Goal: Task Accomplishment & Management: Use online tool/utility

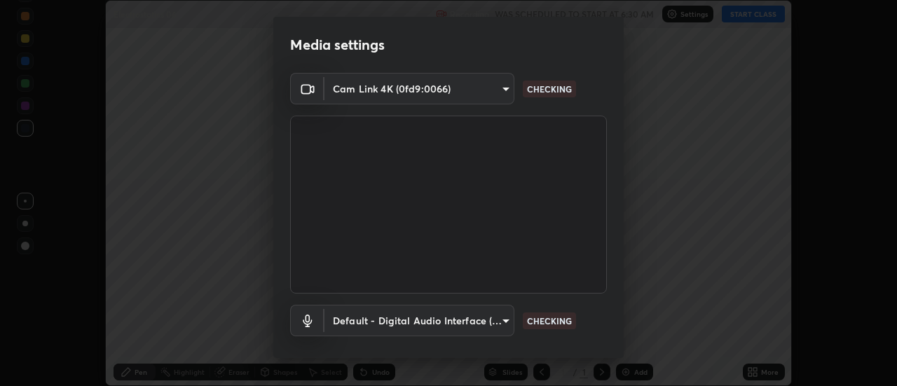
scroll to position [386, 897]
click at [446, 90] on body "Erase all Electrostatics 06 Recording WAS SCHEDULED TO START AT 6:30 AM Setting…" at bounding box center [448, 193] width 897 height 386
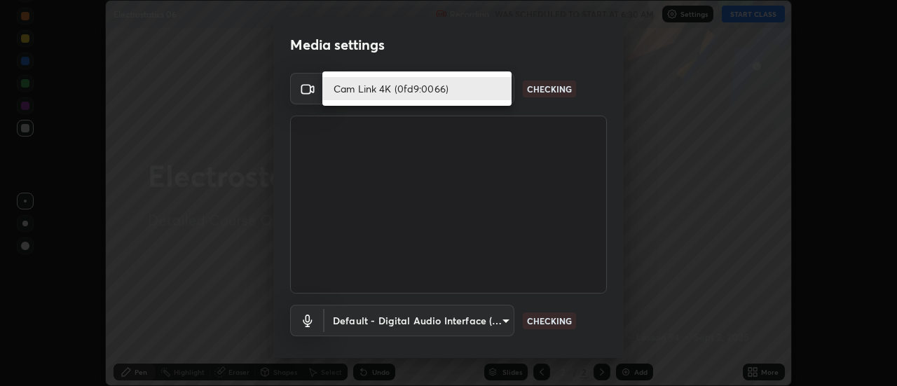
click at [408, 90] on li "Cam Link 4K (0fd9:0066)" at bounding box center [416, 88] width 189 height 23
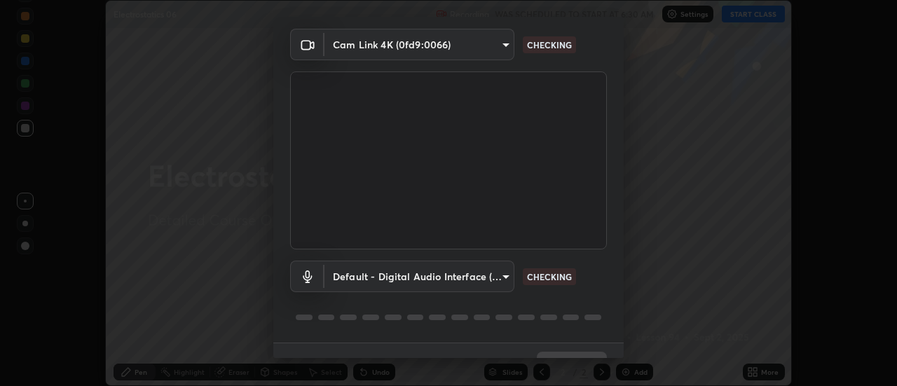
scroll to position [74, 0]
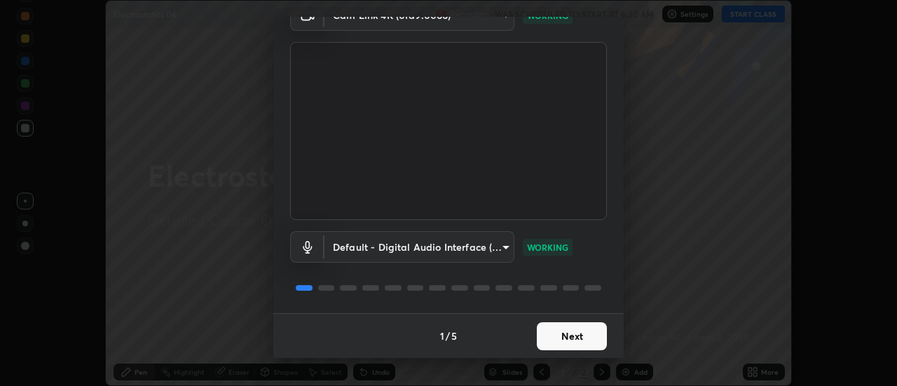
click at [575, 339] on button "Next" at bounding box center [572, 336] width 70 height 28
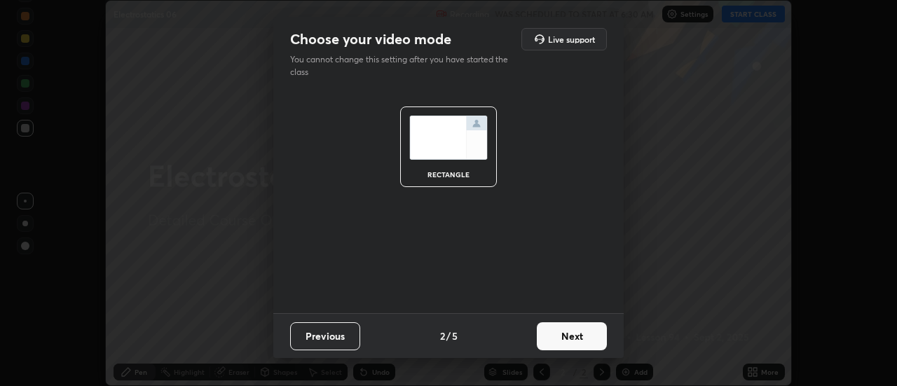
click at [575, 339] on button "Next" at bounding box center [572, 336] width 70 height 28
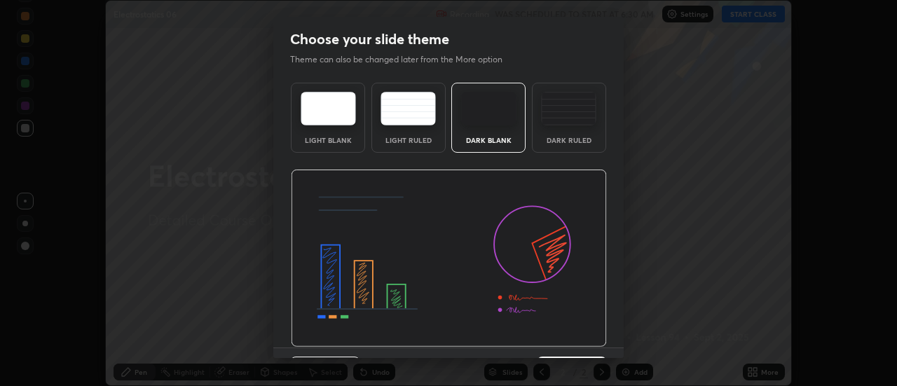
scroll to position [34, 0]
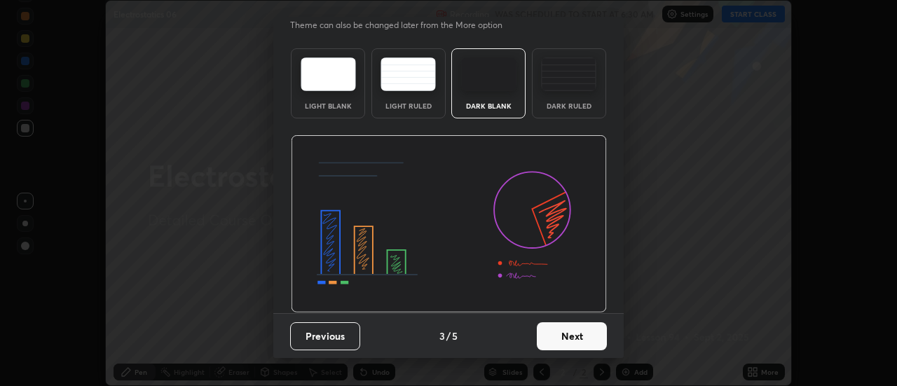
click at [574, 349] on button "Next" at bounding box center [572, 336] width 70 height 28
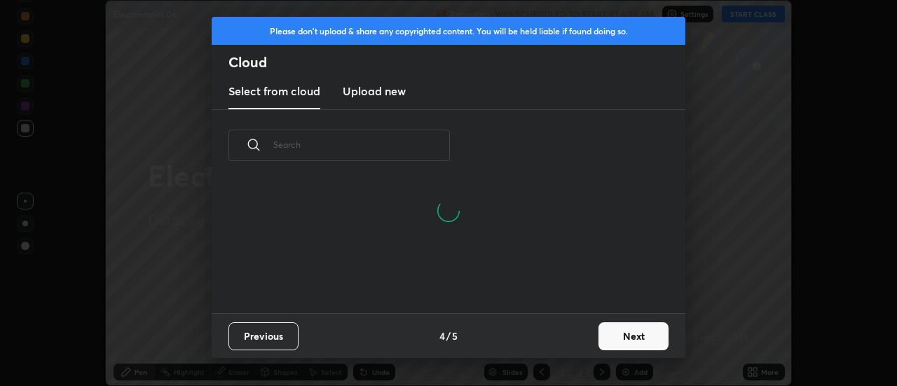
scroll to position [132, 450]
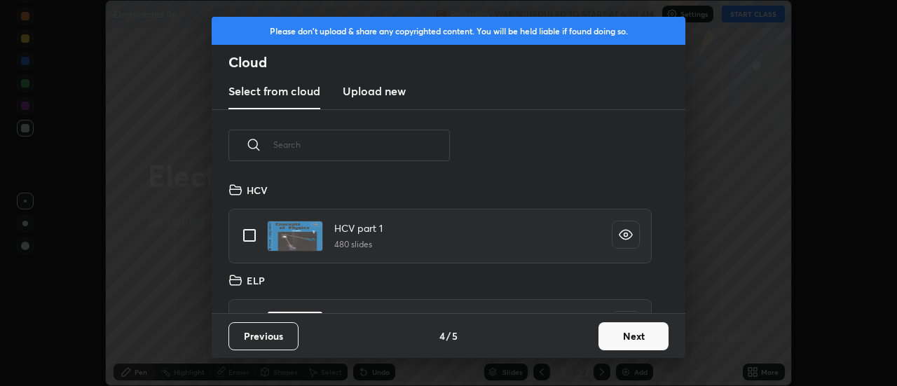
click at [606, 342] on button "Next" at bounding box center [634, 336] width 70 height 28
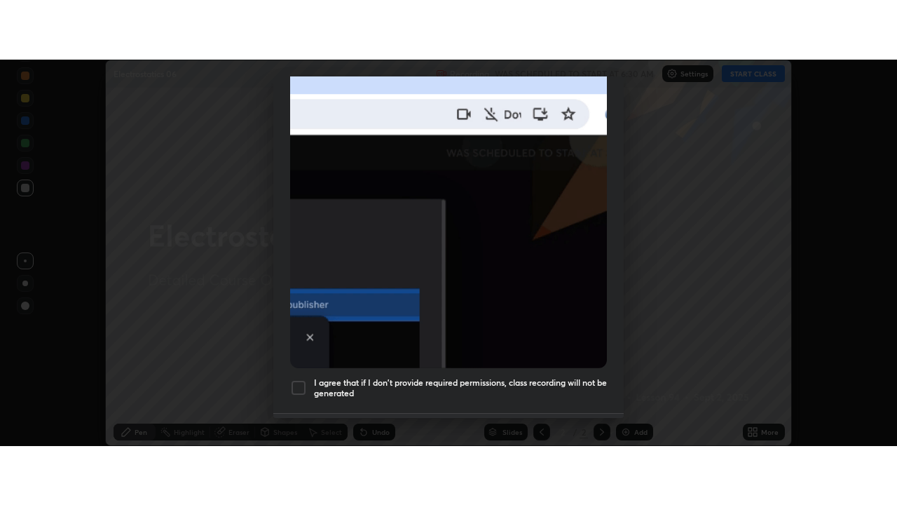
scroll to position [360, 0]
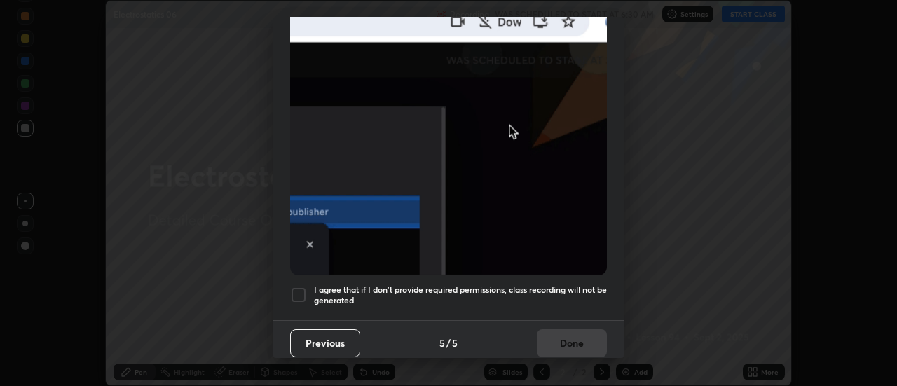
click at [296, 291] on div at bounding box center [298, 295] width 17 height 17
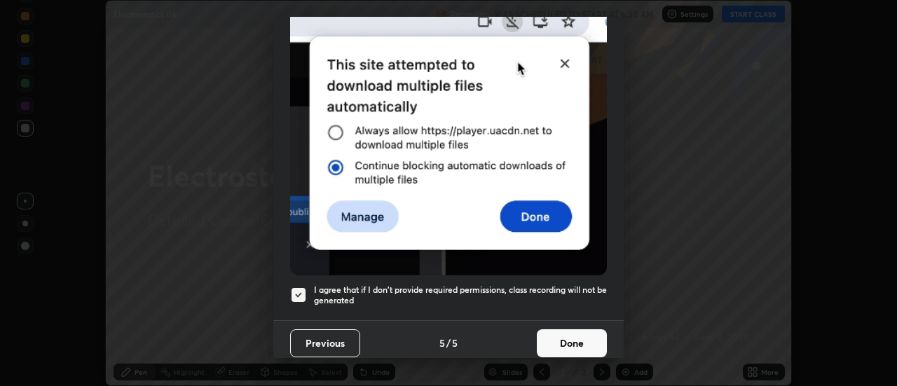
click at [568, 338] on button "Done" at bounding box center [572, 343] width 70 height 28
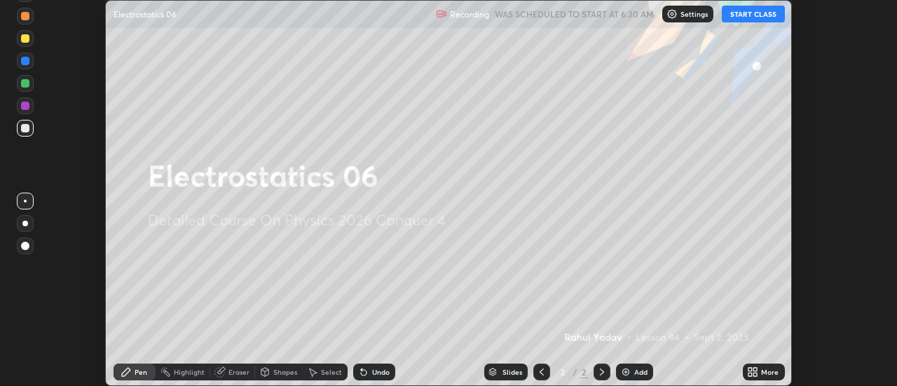
click at [759, 371] on div "More" at bounding box center [764, 372] width 42 height 17
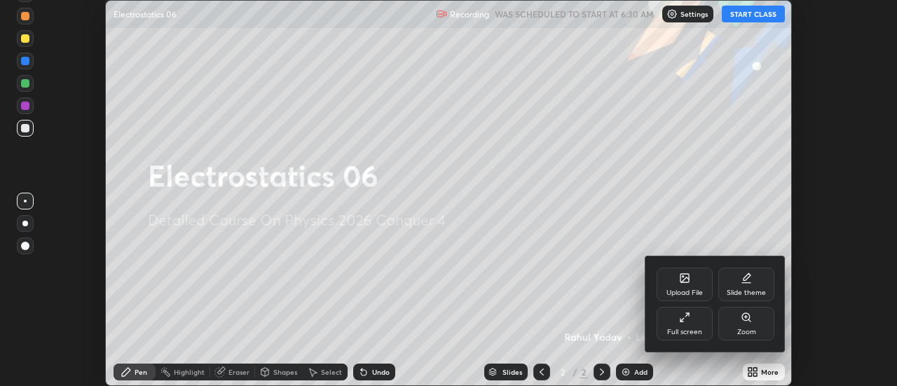
click at [687, 317] on icon at bounding box center [684, 317] width 11 height 11
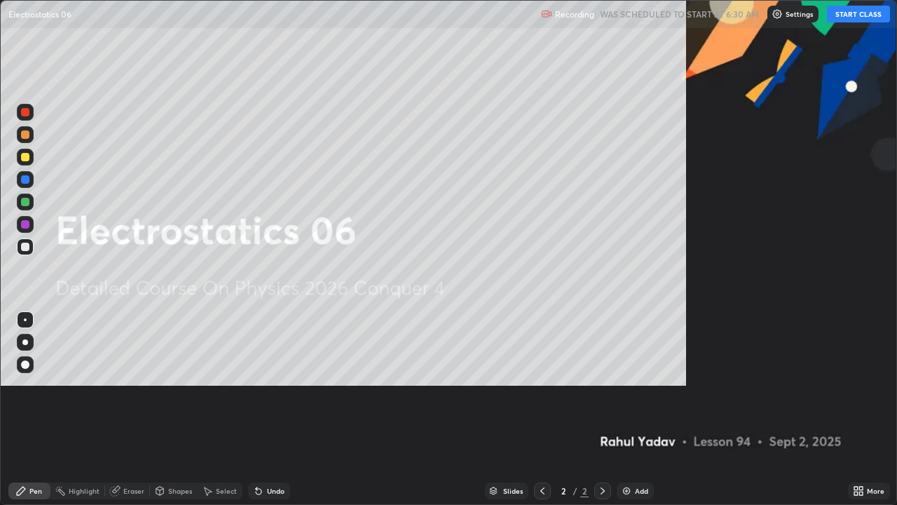
scroll to position [505, 897]
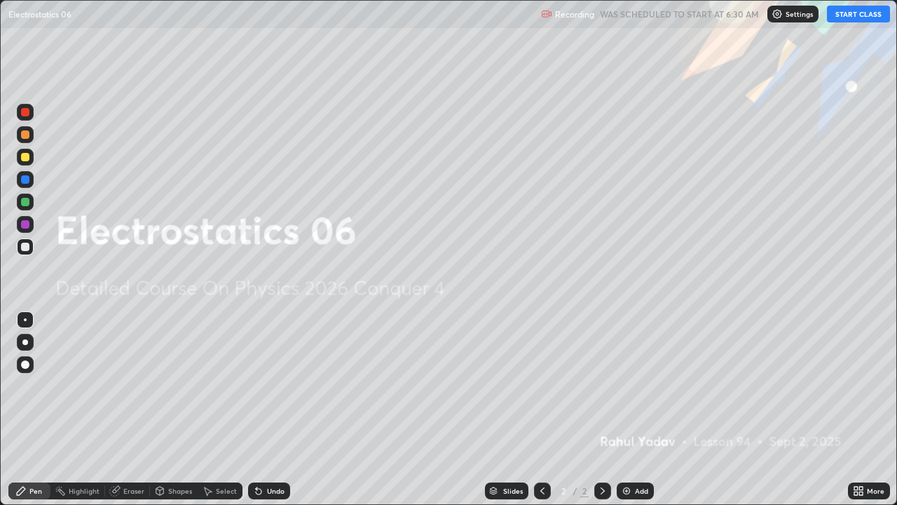
click at [839, 18] on button "START CLASS" at bounding box center [858, 14] width 63 height 17
click at [25, 342] on div at bounding box center [25, 342] width 6 height 6
click at [601, 385] on icon at bounding box center [602, 490] width 11 height 11
click at [637, 385] on div "Add" at bounding box center [641, 490] width 13 height 7
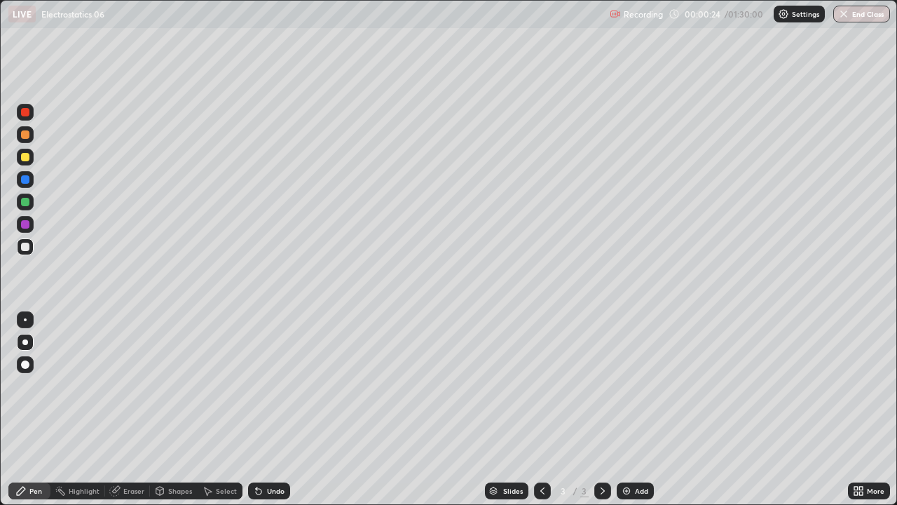
click at [26, 158] on div at bounding box center [25, 157] width 8 height 8
click at [181, 385] on div "Shapes" at bounding box center [180, 490] width 24 height 7
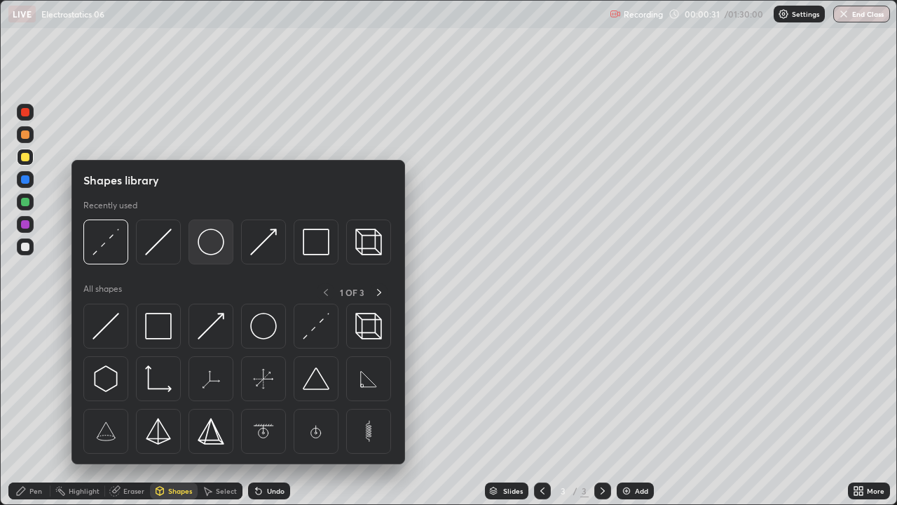
click at [203, 247] on img at bounding box center [211, 241] width 27 height 27
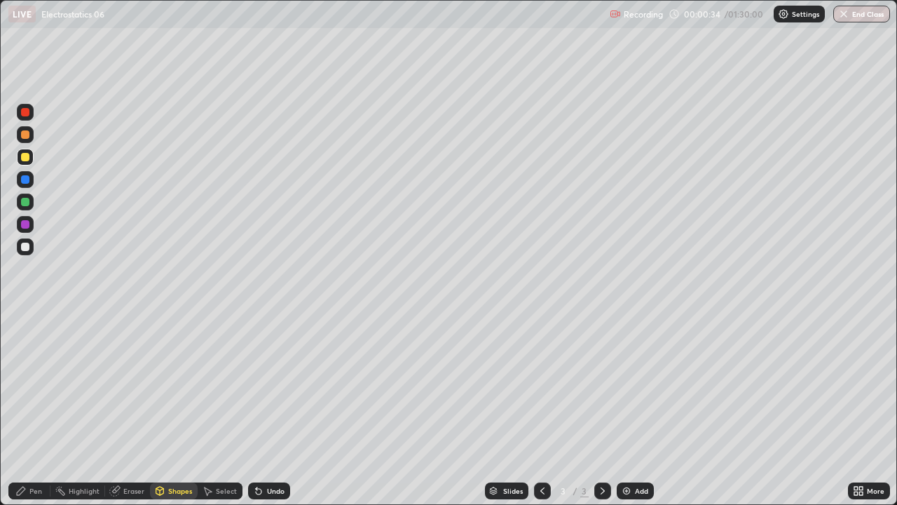
click at [34, 385] on div "Pen" at bounding box center [35, 490] width 13 height 7
click at [22, 248] on div at bounding box center [25, 246] width 8 height 8
click at [177, 385] on div "Shapes" at bounding box center [174, 490] width 48 height 17
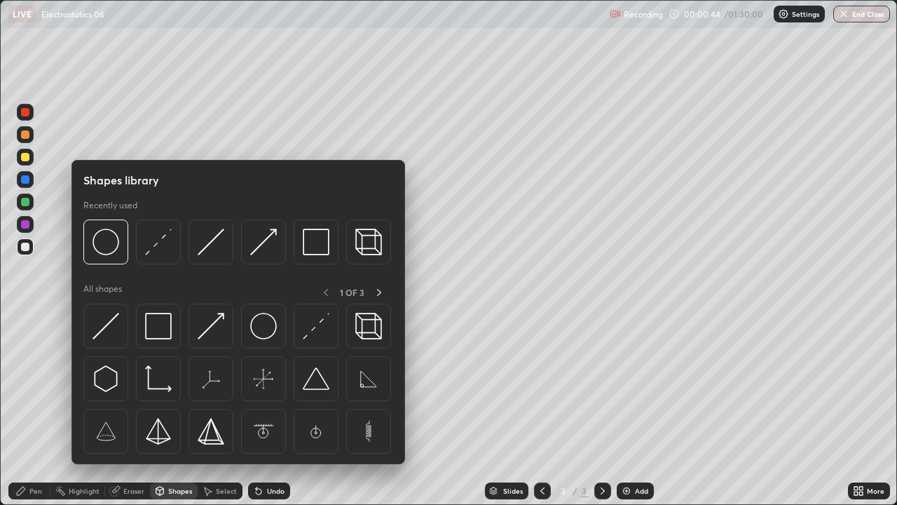
click at [28, 247] on div at bounding box center [25, 246] width 8 height 8
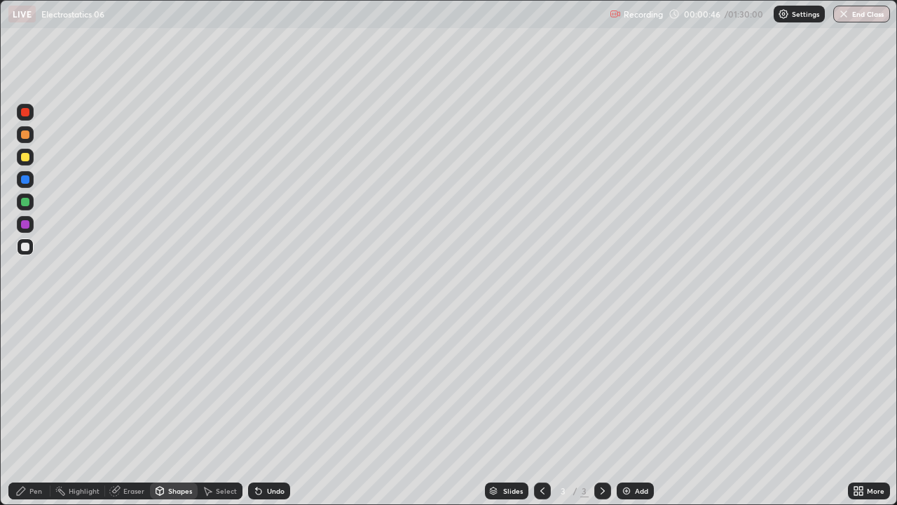
click at [25, 182] on div at bounding box center [25, 179] width 8 height 8
click at [267, 385] on div "Undo" at bounding box center [276, 490] width 18 height 7
click at [263, 385] on div "Undo" at bounding box center [269, 490] width 42 height 17
click at [36, 385] on div "Pen" at bounding box center [29, 490] width 42 height 17
click at [26, 247] on div at bounding box center [25, 246] width 8 height 8
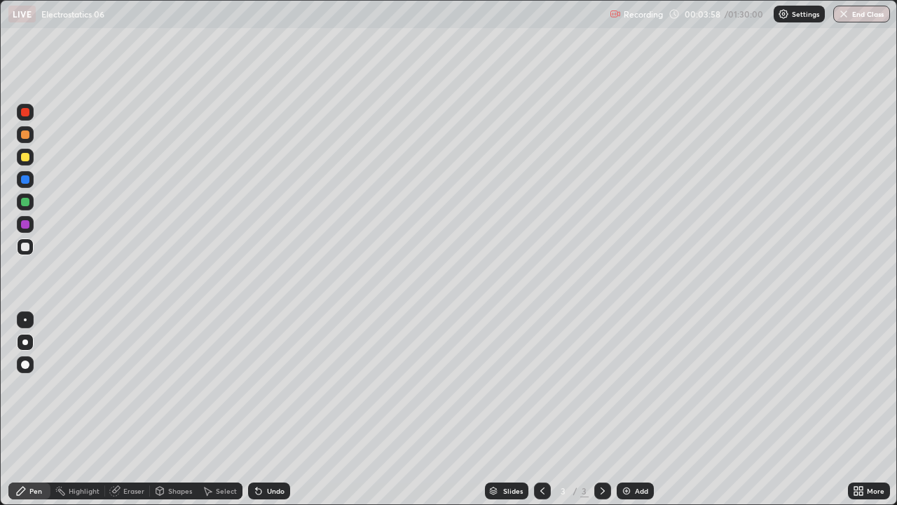
click at [386, 385] on div "Slides 3 / 3 Add" at bounding box center [569, 491] width 558 height 28
click at [26, 157] on div at bounding box center [25, 157] width 8 height 8
click at [183, 385] on div "Shapes" at bounding box center [180, 490] width 24 height 7
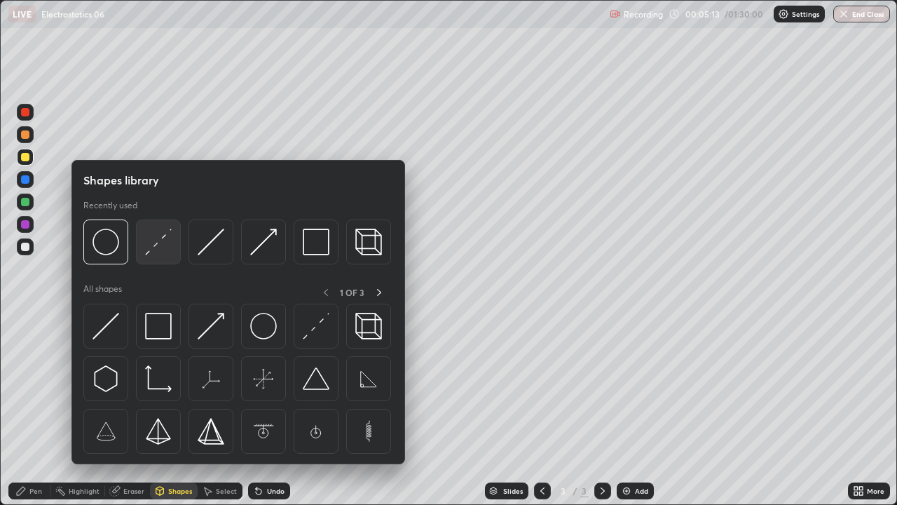
click at [156, 248] on img at bounding box center [158, 241] width 27 height 27
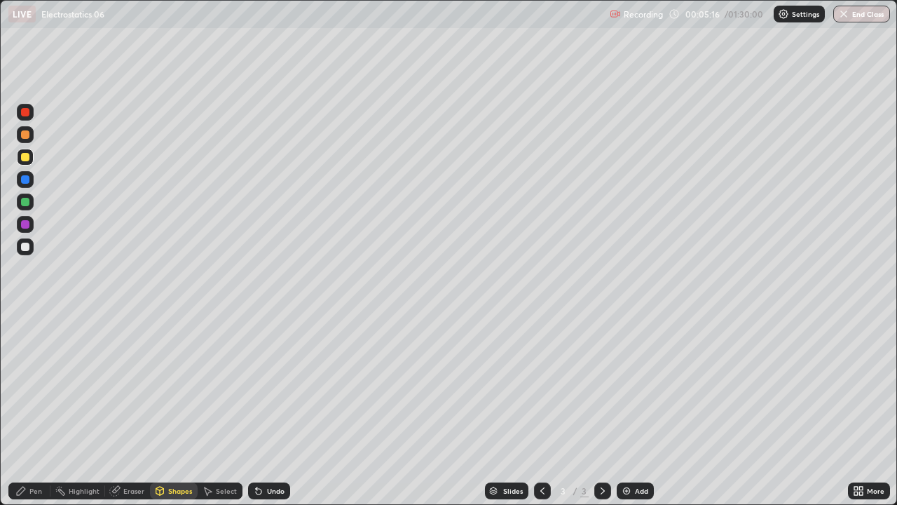
click at [40, 385] on div "Pen" at bounding box center [35, 490] width 13 height 7
click at [20, 252] on div at bounding box center [25, 246] width 17 height 17
click at [257, 385] on icon at bounding box center [259, 491] width 6 height 6
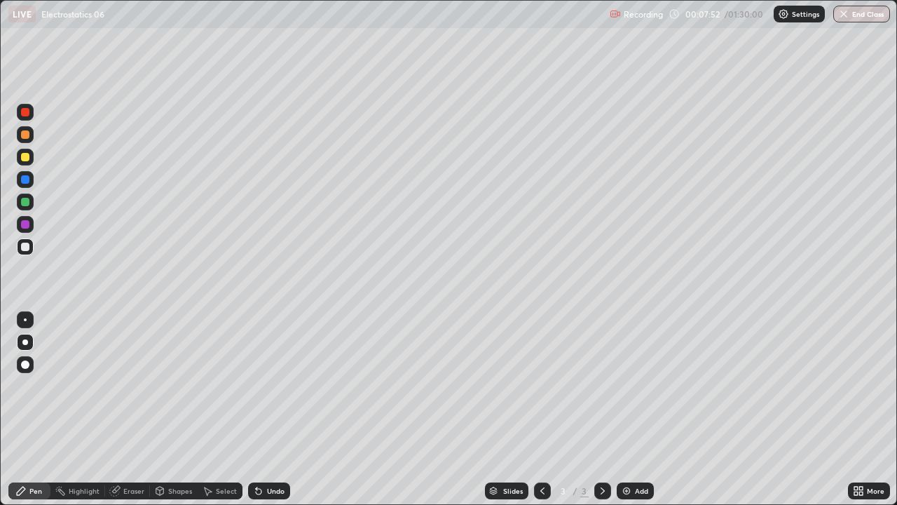
click at [32, 158] on div at bounding box center [25, 157] width 17 height 17
click at [601, 385] on icon at bounding box center [602, 490] width 11 height 11
click at [626, 385] on div "Add" at bounding box center [635, 490] width 37 height 17
click at [229, 385] on div "Select" at bounding box center [226, 490] width 21 height 7
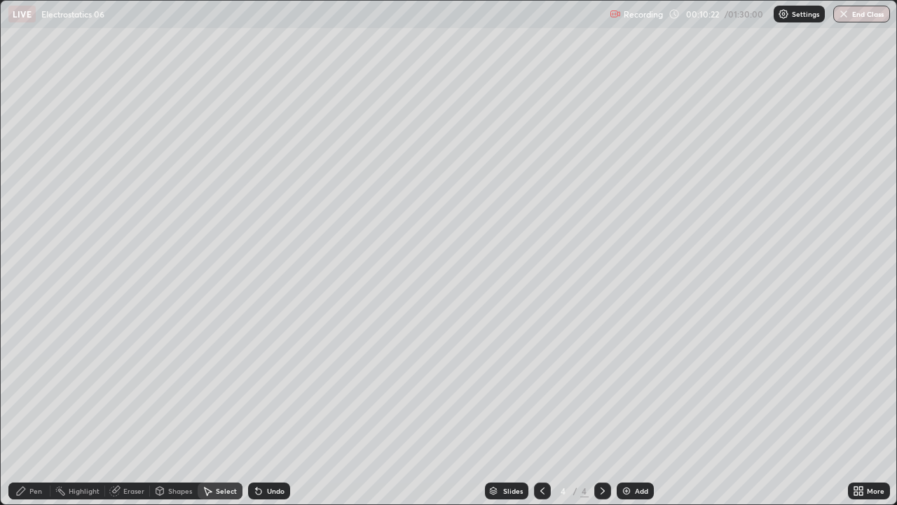
click at [182, 385] on div "Shapes" at bounding box center [180, 490] width 24 height 7
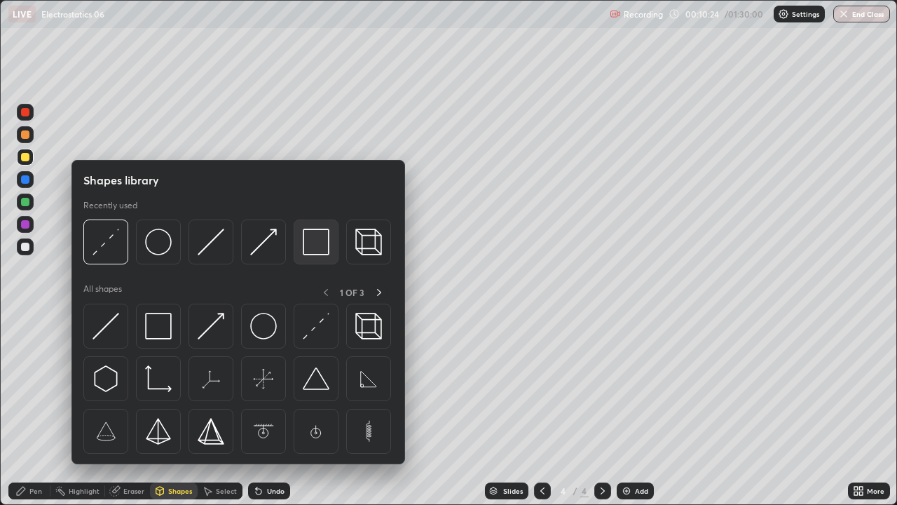
click at [313, 249] on img at bounding box center [316, 241] width 27 height 27
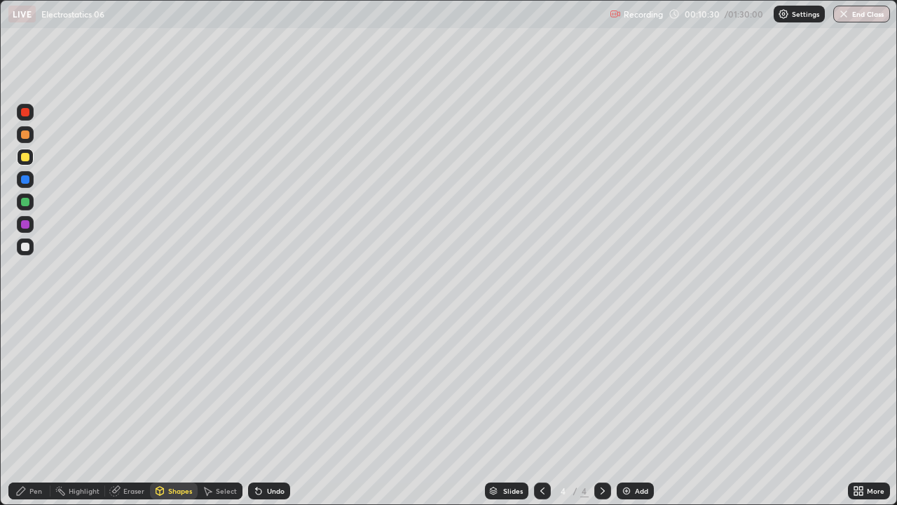
click at [38, 385] on div "Pen" at bounding box center [35, 490] width 13 height 7
click at [27, 247] on div at bounding box center [25, 246] width 8 height 8
click at [261, 385] on icon at bounding box center [258, 490] width 11 height 11
click at [540, 385] on icon at bounding box center [542, 490] width 4 height 7
click at [598, 385] on div at bounding box center [602, 490] width 17 height 17
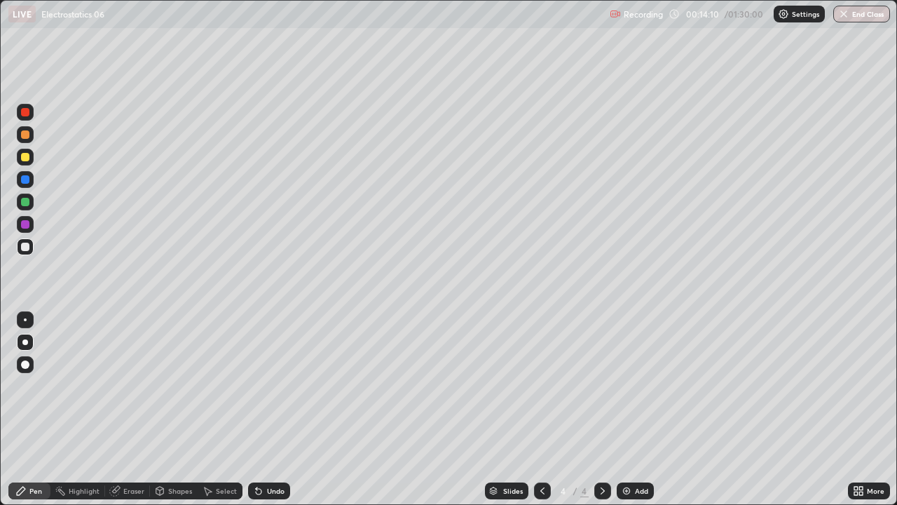
click at [175, 385] on div "Shapes" at bounding box center [180, 490] width 24 height 7
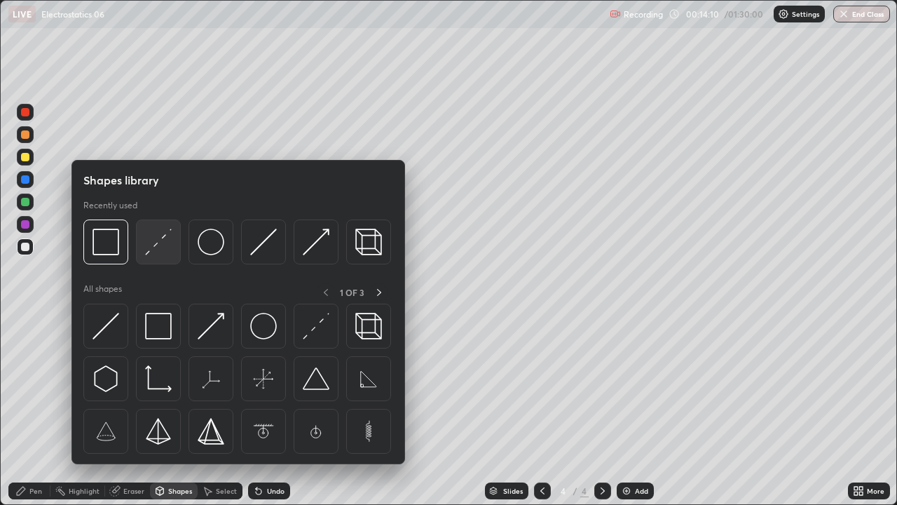
click at [151, 252] on img at bounding box center [158, 241] width 27 height 27
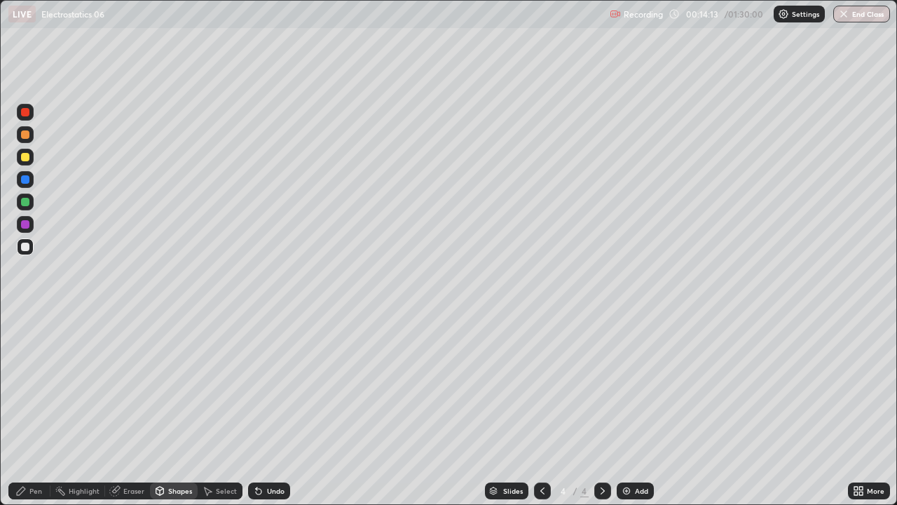
click at [47, 385] on div "Pen" at bounding box center [29, 490] width 42 height 17
click at [25, 245] on div at bounding box center [25, 246] width 8 height 8
click at [261, 385] on icon at bounding box center [258, 490] width 11 height 11
click at [125, 385] on div "Eraser" at bounding box center [133, 490] width 21 height 7
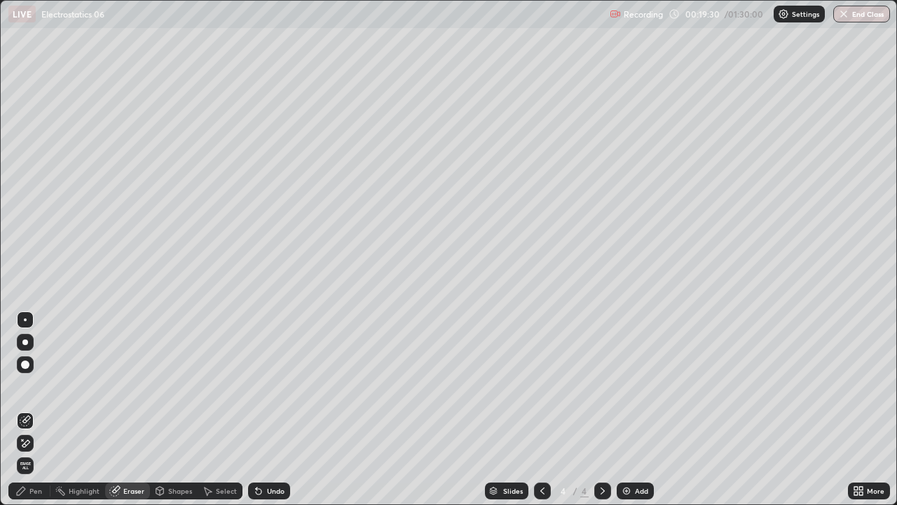
click at [43, 385] on div "Pen" at bounding box center [29, 490] width 42 height 17
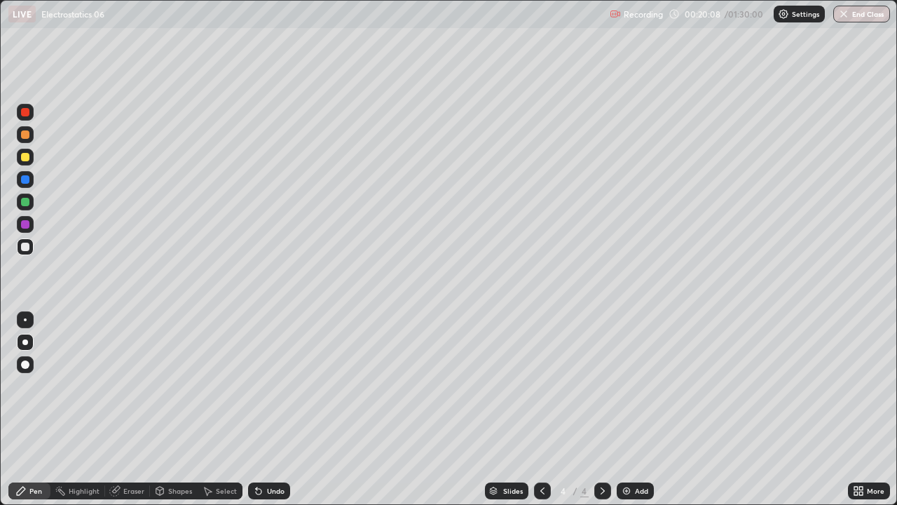
click at [255, 385] on icon at bounding box center [258, 490] width 11 height 11
click at [259, 385] on icon at bounding box center [259, 491] width 6 height 6
click at [137, 385] on div "Eraser" at bounding box center [133, 490] width 21 height 7
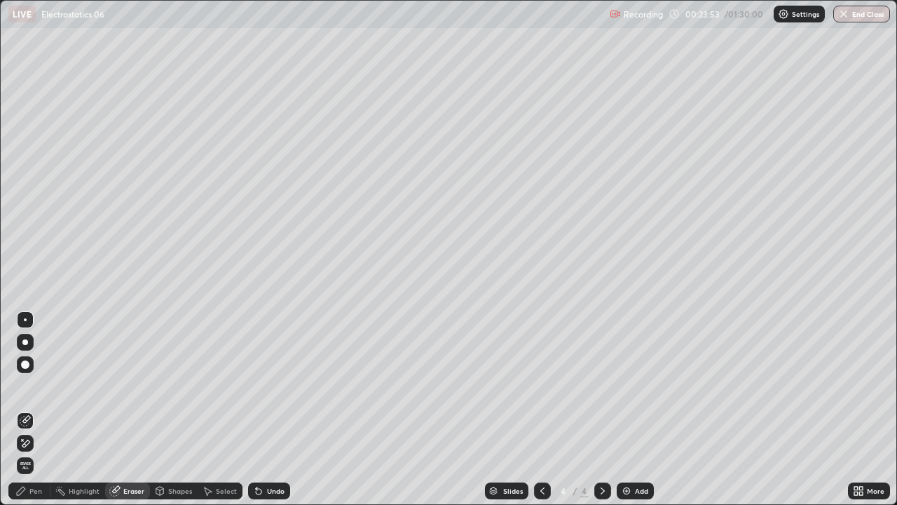
click at [41, 385] on div "Pen" at bounding box center [29, 490] width 42 height 17
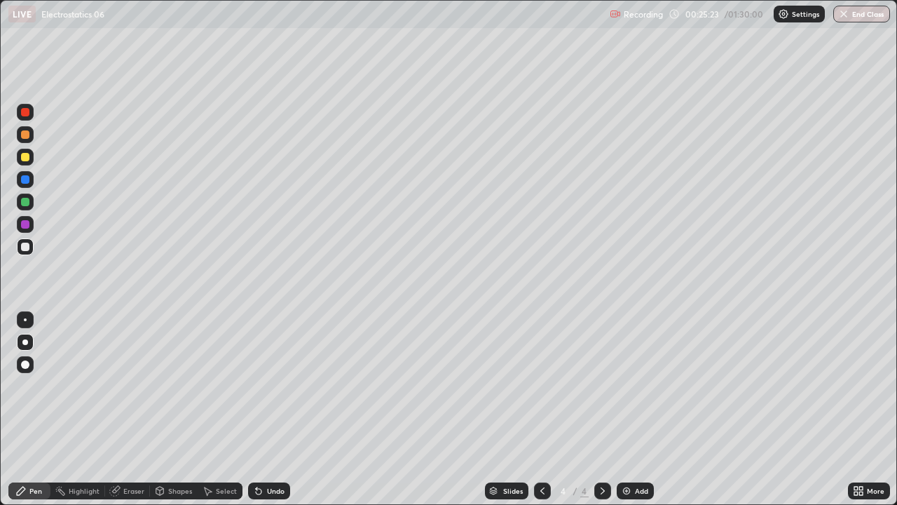
click at [601, 385] on div at bounding box center [602, 491] width 17 height 28
click at [629, 385] on img at bounding box center [626, 490] width 11 height 11
click at [29, 250] on div at bounding box center [25, 246] width 17 height 17
click at [183, 385] on div "Shapes" at bounding box center [180, 490] width 24 height 7
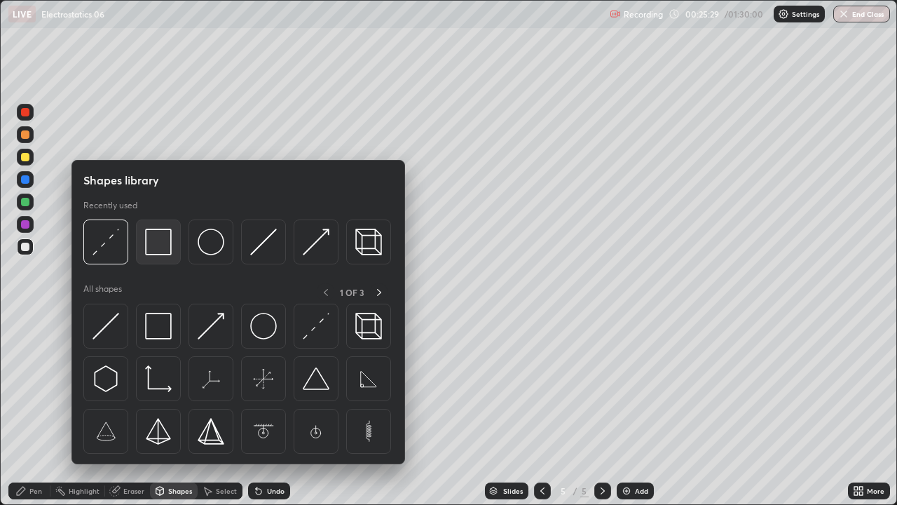
click at [160, 254] on img at bounding box center [158, 241] width 27 height 27
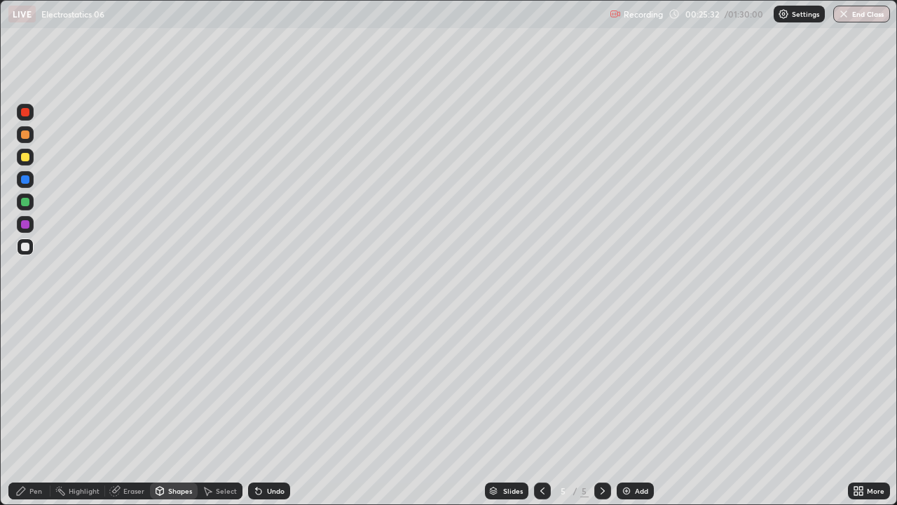
click at [27, 158] on div at bounding box center [25, 157] width 8 height 8
click at [41, 385] on div "Pen" at bounding box center [35, 490] width 13 height 7
click at [26, 158] on div at bounding box center [25, 157] width 8 height 8
click at [20, 247] on div at bounding box center [25, 246] width 17 height 17
click at [229, 385] on div "Select" at bounding box center [220, 490] width 45 height 17
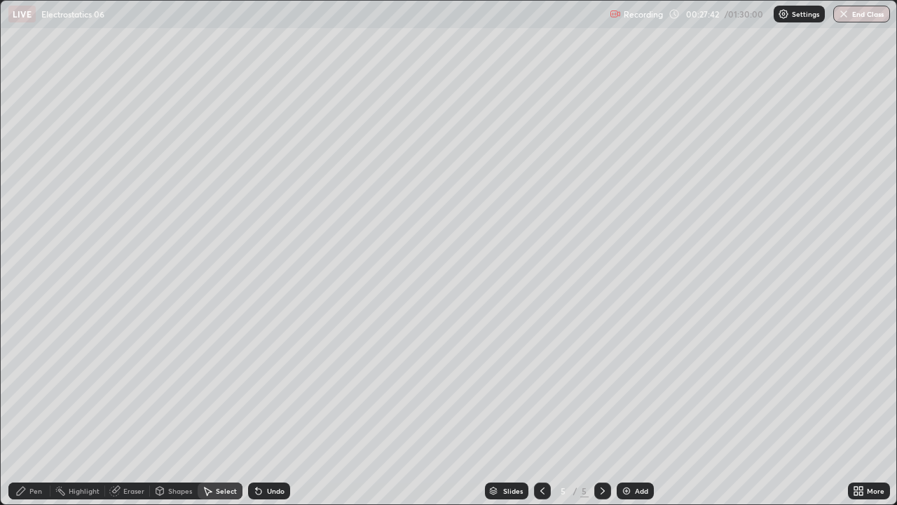
click at [175, 385] on div "Shapes" at bounding box center [180, 490] width 24 height 7
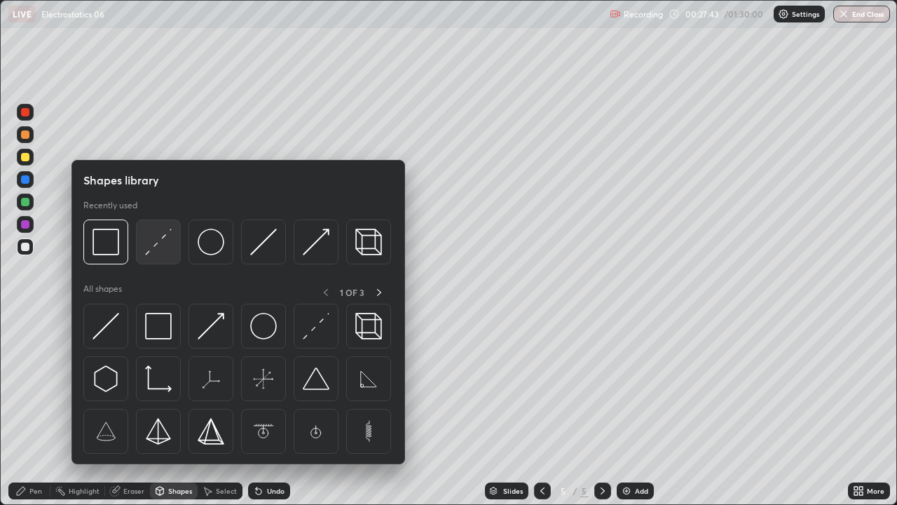
click at [151, 252] on img at bounding box center [158, 241] width 27 height 27
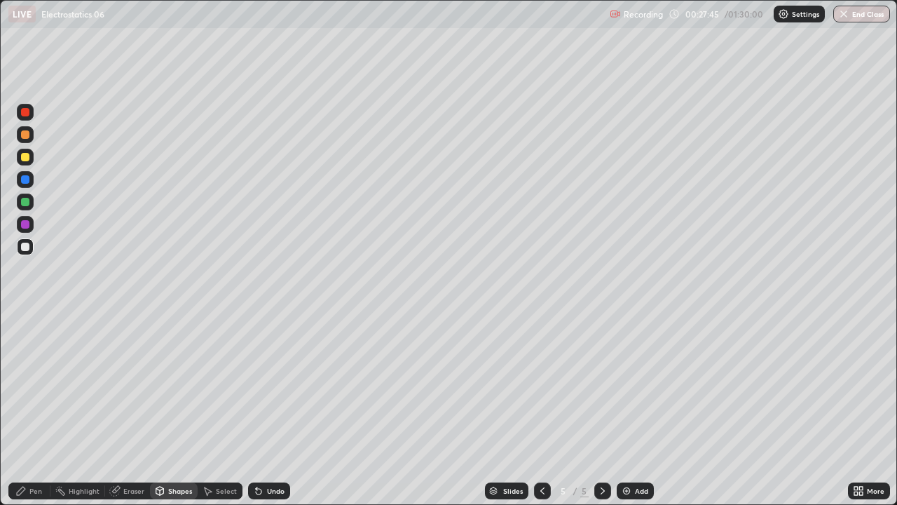
click at [39, 385] on div "Pen" at bounding box center [35, 490] width 13 height 7
click at [26, 246] on div at bounding box center [25, 246] width 8 height 8
click at [182, 385] on div "Shapes" at bounding box center [180, 490] width 24 height 7
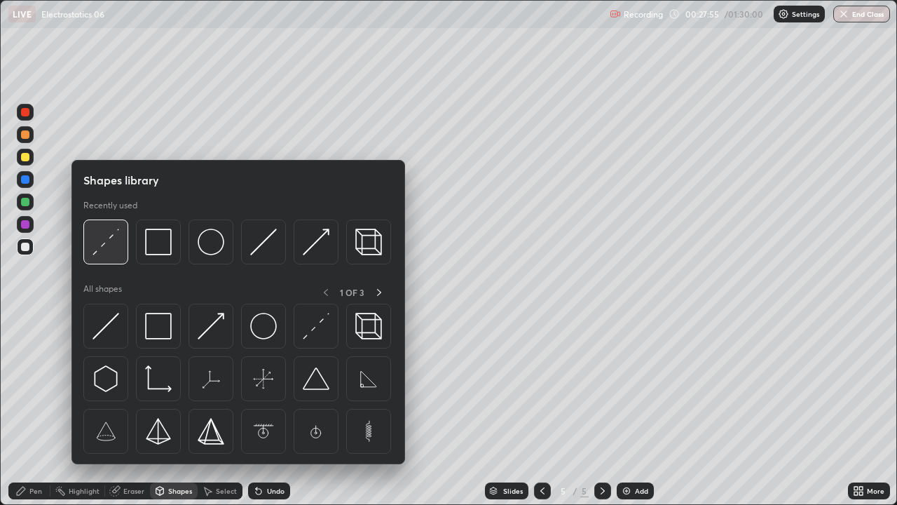
click at [102, 245] on img at bounding box center [106, 241] width 27 height 27
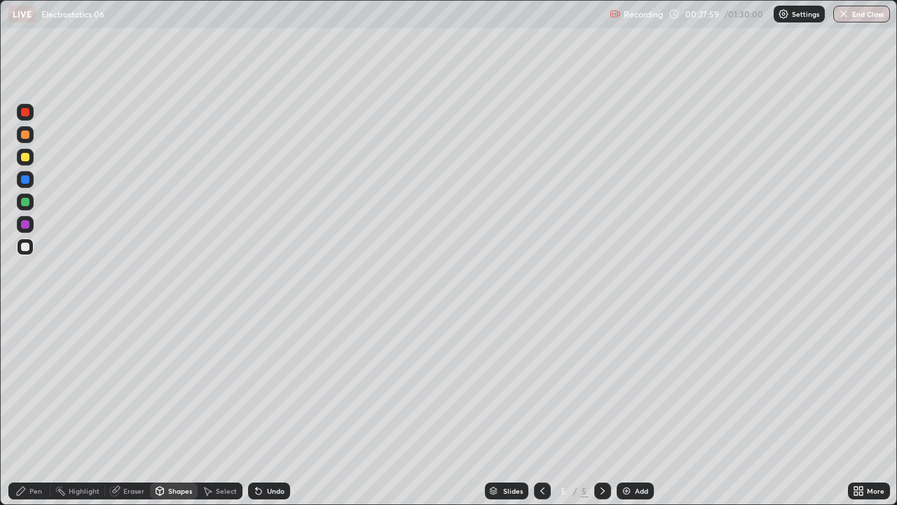
click at [257, 385] on icon at bounding box center [259, 491] width 6 height 6
click at [179, 385] on div "Shapes" at bounding box center [180, 490] width 24 height 7
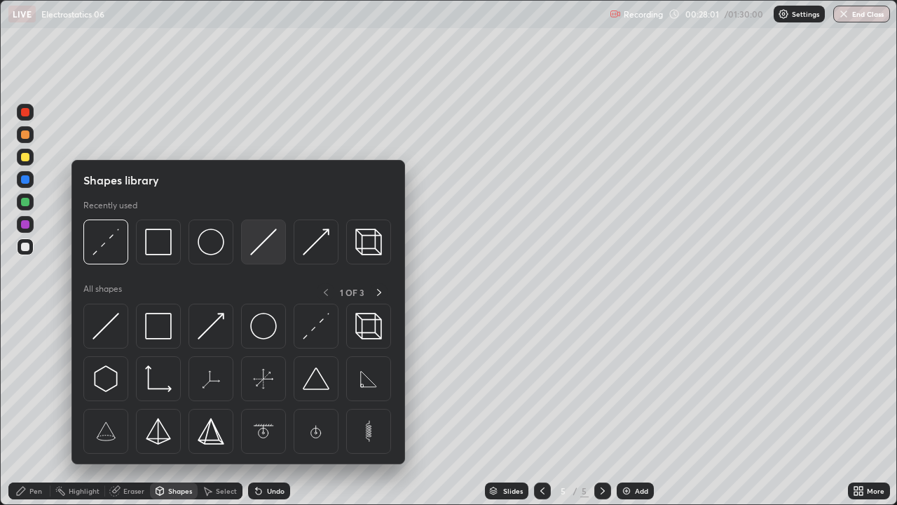
click at [256, 248] on img at bounding box center [263, 241] width 27 height 27
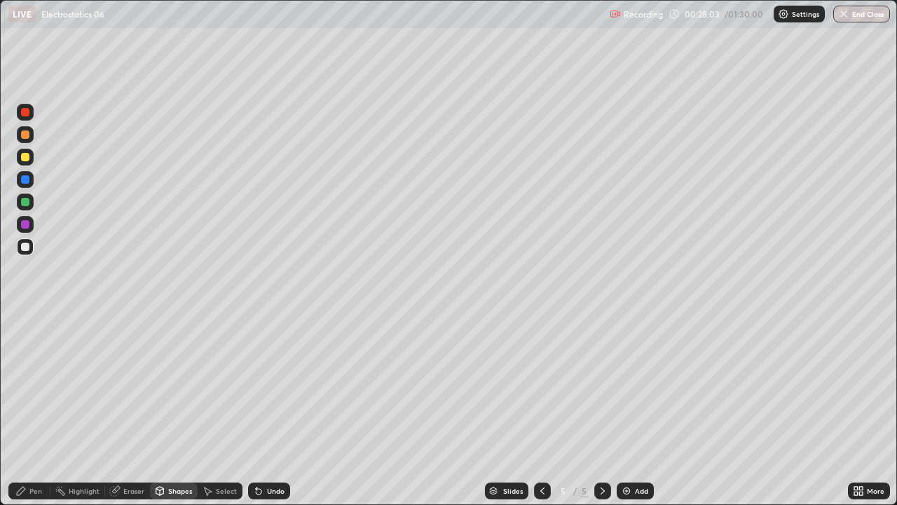
click at [29, 158] on div at bounding box center [25, 157] width 8 height 8
click at [37, 385] on div "Pen" at bounding box center [35, 490] width 13 height 7
click at [32, 250] on div at bounding box center [25, 246] width 17 height 17
click at [177, 385] on div "Shapes" at bounding box center [180, 490] width 24 height 7
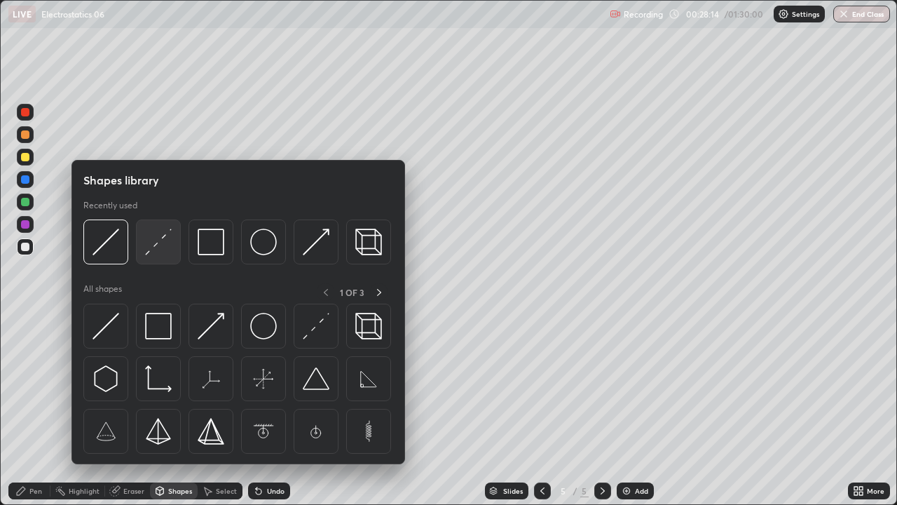
click at [156, 250] on img at bounding box center [158, 241] width 27 height 27
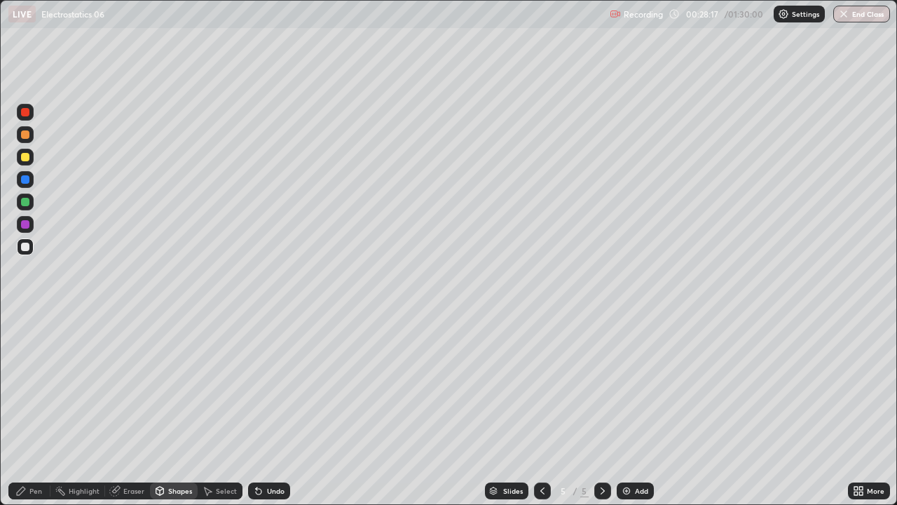
click at [36, 385] on div "Pen" at bounding box center [29, 490] width 42 height 17
click at [25, 247] on div at bounding box center [25, 246] width 8 height 8
click at [182, 385] on div "Shapes" at bounding box center [174, 490] width 48 height 17
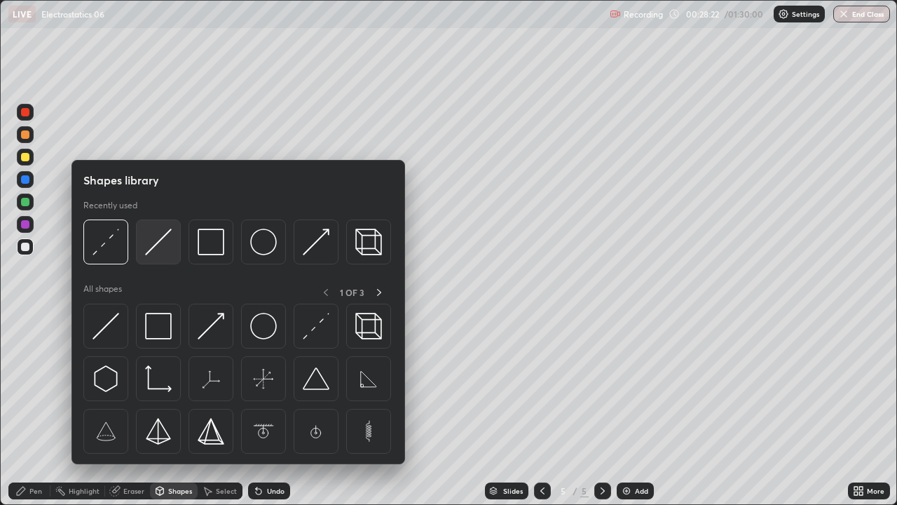
click at [158, 247] on img at bounding box center [158, 241] width 27 height 27
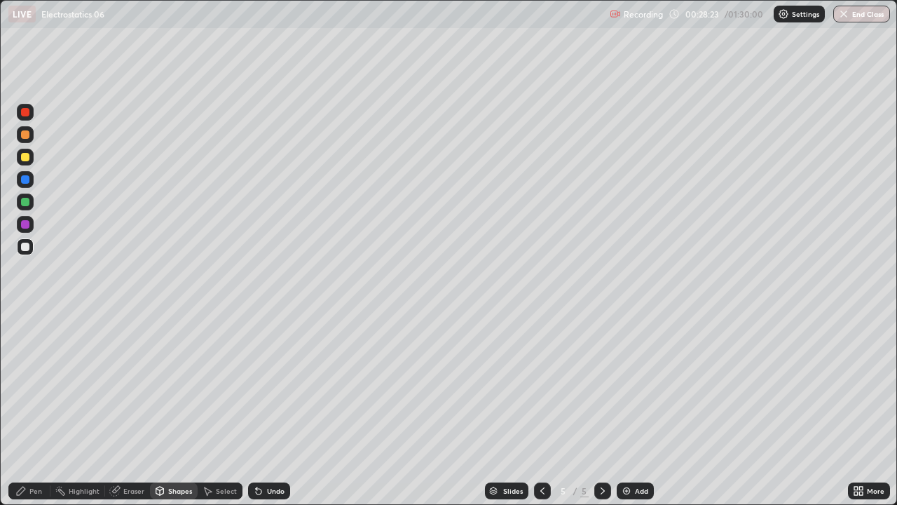
click at [22, 177] on div at bounding box center [25, 179] width 8 height 8
click at [24, 385] on icon at bounding box center [21, 490] width 8 height 8
click at [27, 179] on div at bounding box center [25, 179] width 8 height 8
click at [21, 156] on div at bounding box center [25, 157] width 8 height 8
click at [139, 385] on div "Eraser" at bounding box center [133, 490] width 21 height 7
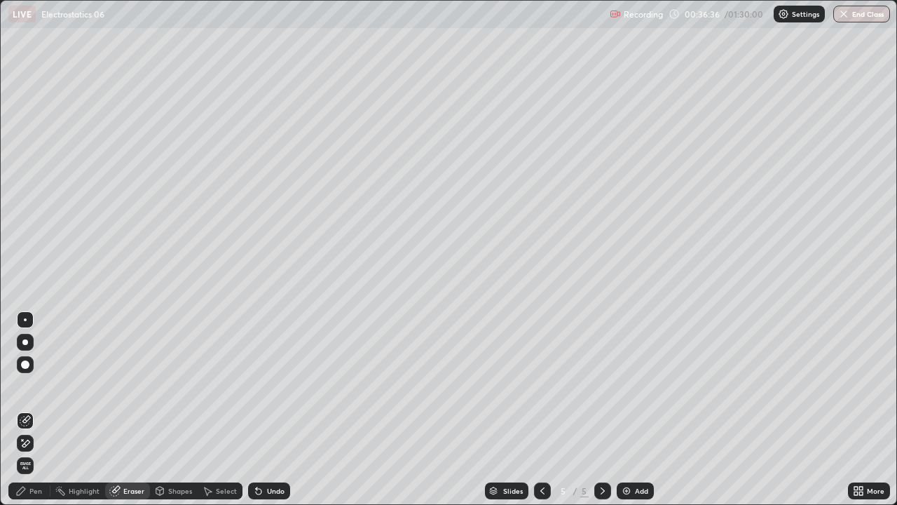
click at [39, 385] on div "Pen" at bounding box center [35, 490] width 13 height 7
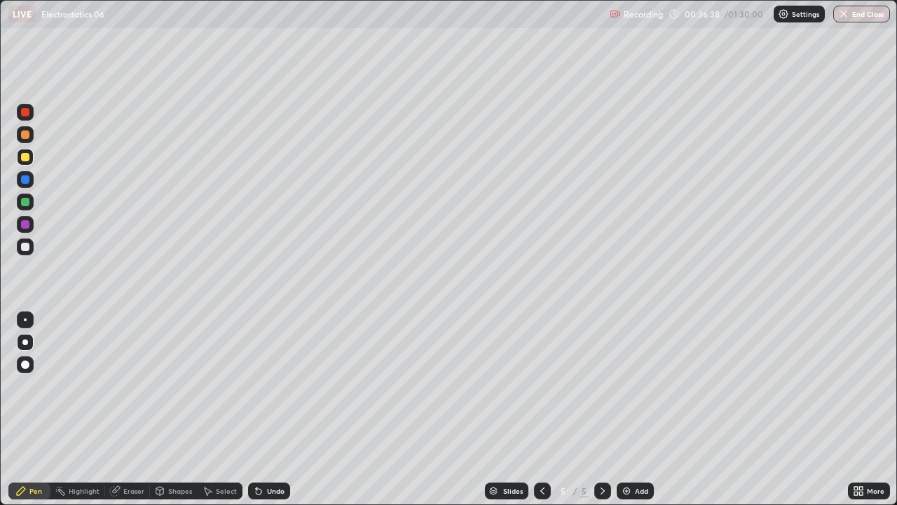
click at [25, 247] on div at bounding box center [25, 246] width 8 height 8
click at [133, 385] on div "Eraser" at bounding box center [133, 490] width 21 height 7
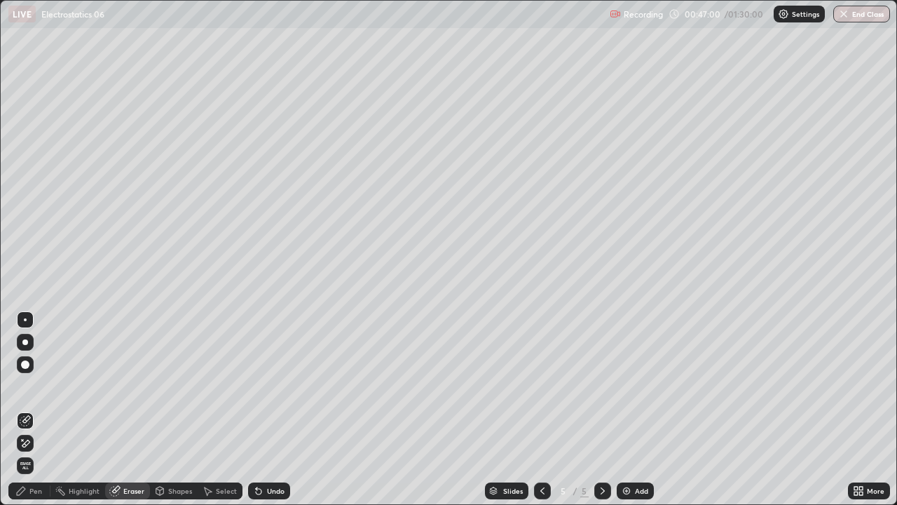
click at [174, 385] on div "Shapes" at bounding box center [174, 490] width 48 height 17
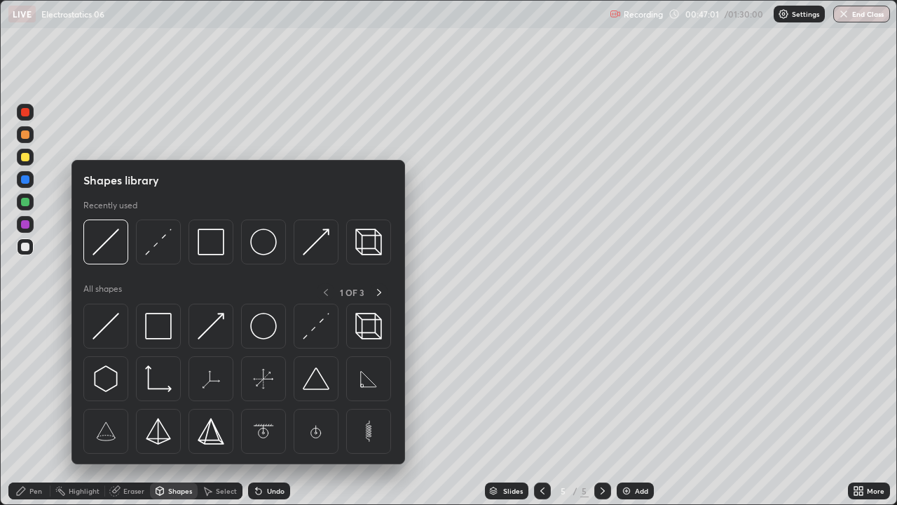
click at [132, 385] on div "Eraser" at bounding box center [133, 490] width 21 height 7
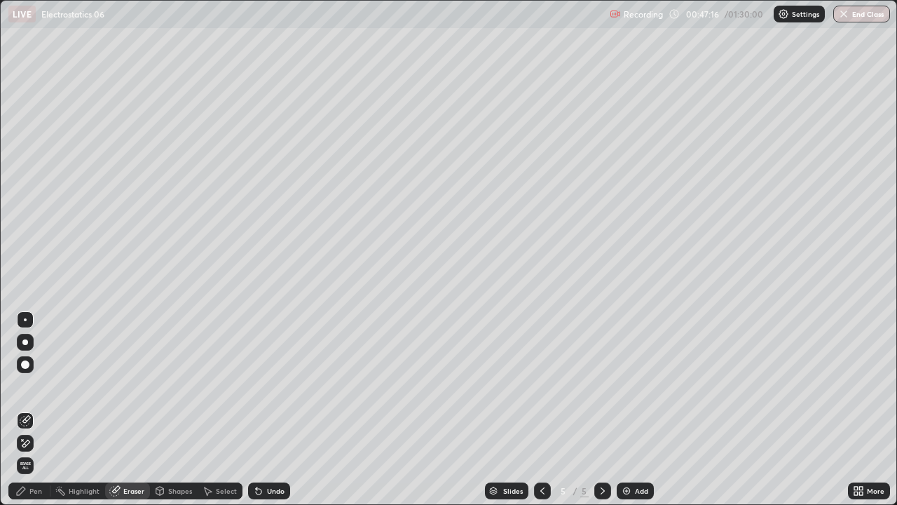
click at [34, 385] on div "Pen" at bounding box center [35, 490] width 13 height 7
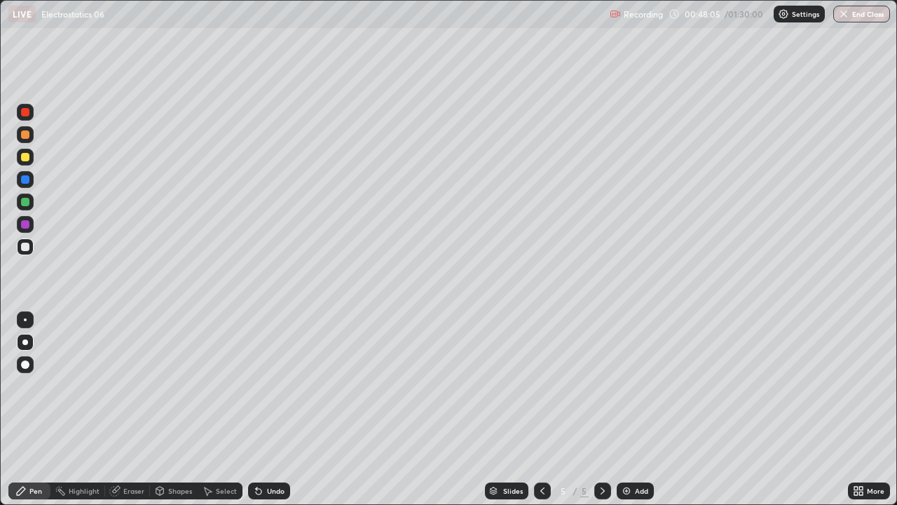
click at [264, 385] on div "Undo" at bounding box center [269, 490] width 42 height 17
click at [267, 385] on div "Undo" at bounding box center [276, 490] width 18 height 7
click at [264, 385] on div "Undo" at bounding box center [269, 490] width 42 height 17
click at [599, 385] on icon at bounding box center [602, 490] width 11 height 11
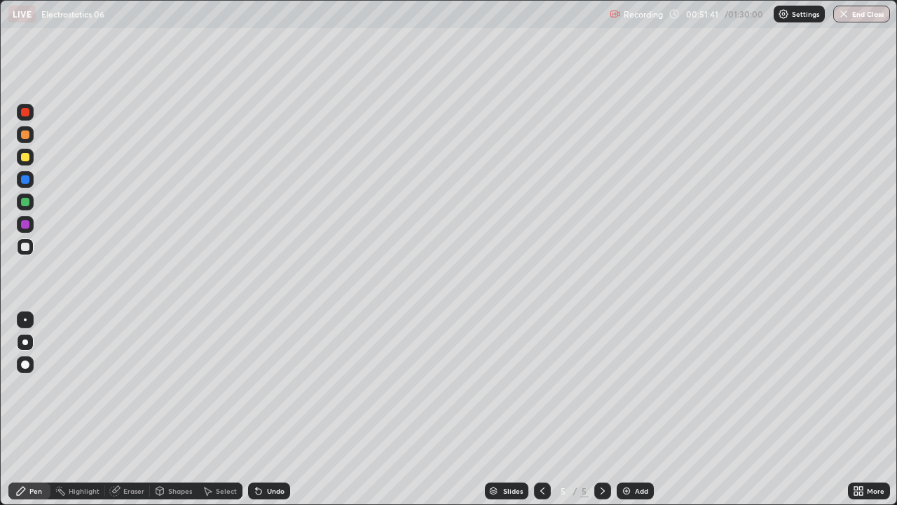
click at [603, 385] on icon at bounding box center [602, 490] width 11 height 11
click at [630, 385] on img at bounding box center [626, 490] width 11 height 11
click at [24, 252] on div at bounding box center [25, 246] width 17 height 17
click at [182, 385] on div "Shapes" at bounding box center [180, 490] width 24 height 7
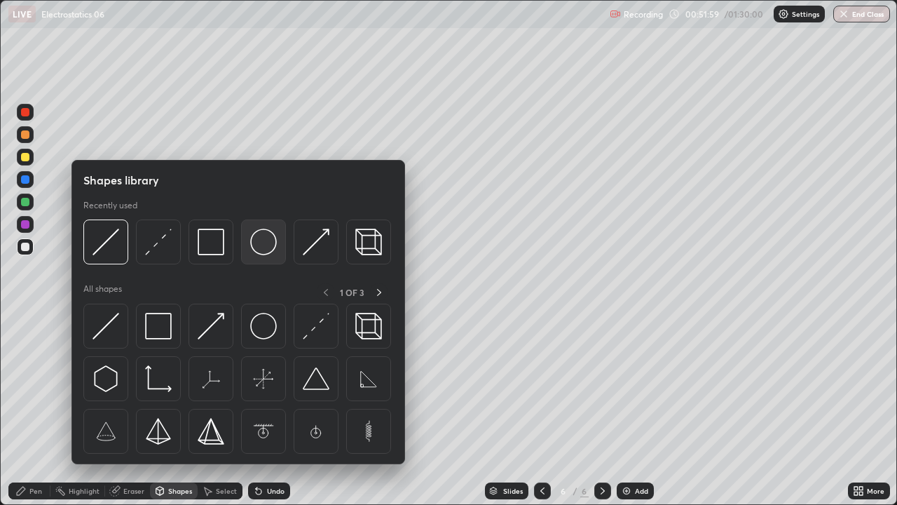
click at [261, 248] on img at bounding box center [263, 241] width 27 height 27
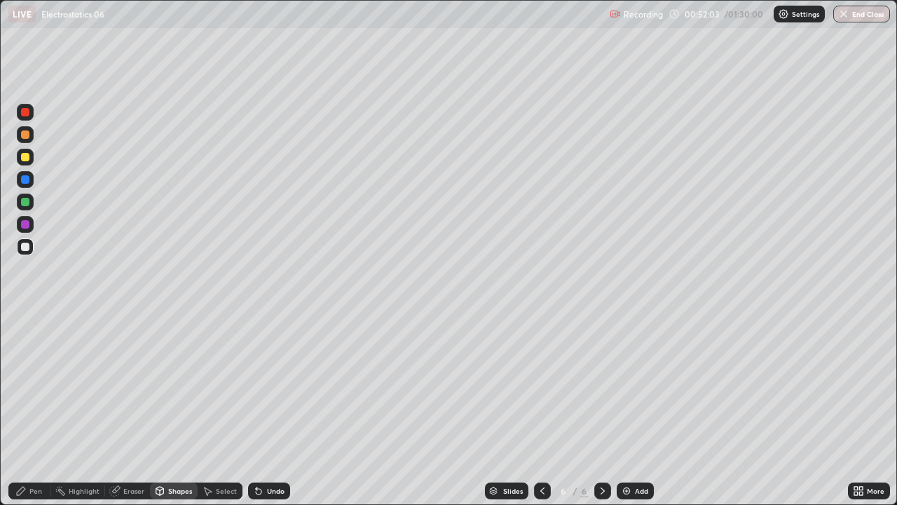
click at [28, 158] on div at bounding box center [25, 157] width 8 height 8
click at [35, 385] on div "Pen" at bounding box center [29, 490] width 42 height 17
click at [226, 385] on div "Select" at bounding box center [226, 490] width 21 height 7
click at [184, 385] on div "Shapes" at bounding box center [180, 490] width 24 height 7
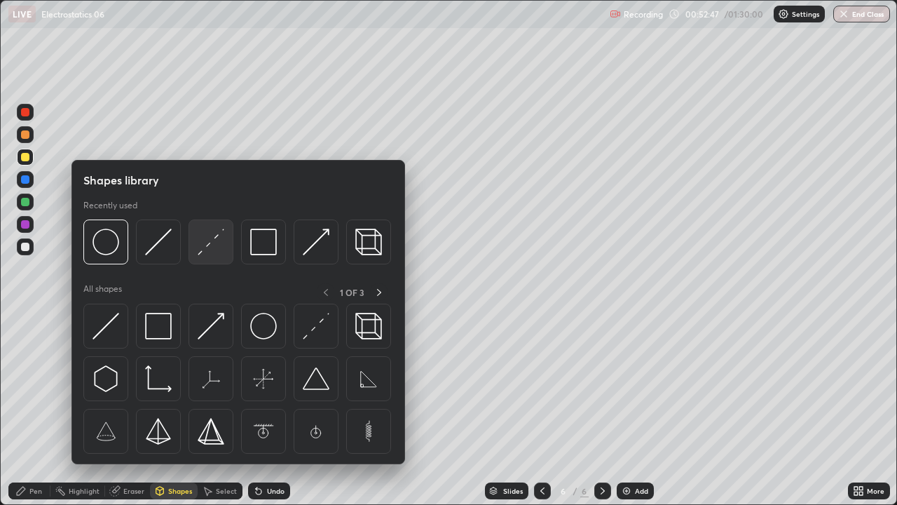
click at [208, 250] on img at bounding box center [211, 241] width 27 height 27
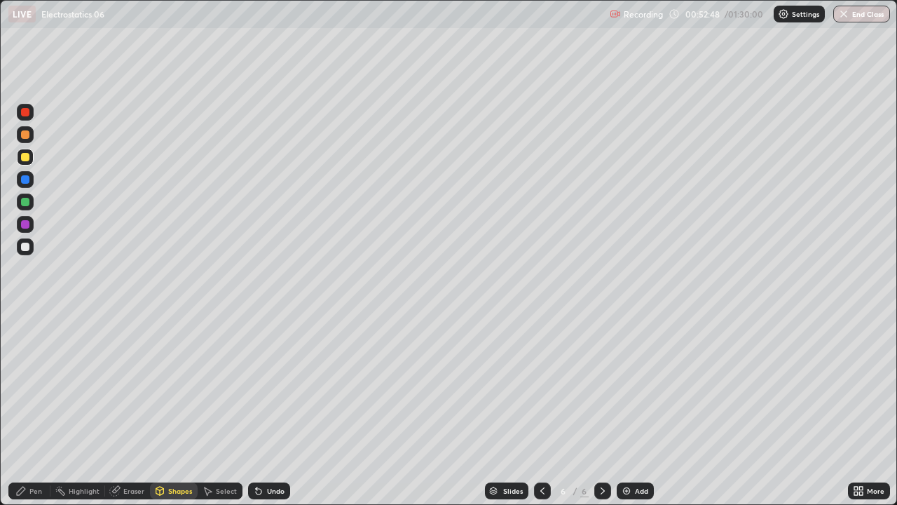
click at [24, 176] on div at bounding box center [25, 179] width 8 height 8
click at [33, 385] on div "Pen" at bounding box center [35, 490] width 13 height 7
click at [24, 252] on div at bounding box center [25, 246] width 17 height 17
click at [257, 385] on icon at bounding box center [259, 491] width 6 height 6
click at [177, 385] on div "Shapes" at bounding box center [174, 490] width 48 height 17
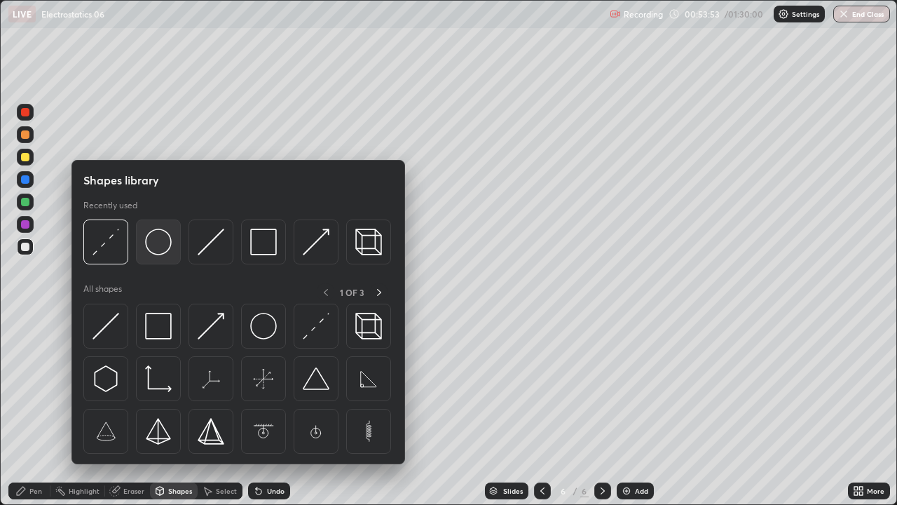
click at [159, 249] on img at bounding box center [158, 241] width 27 height 27
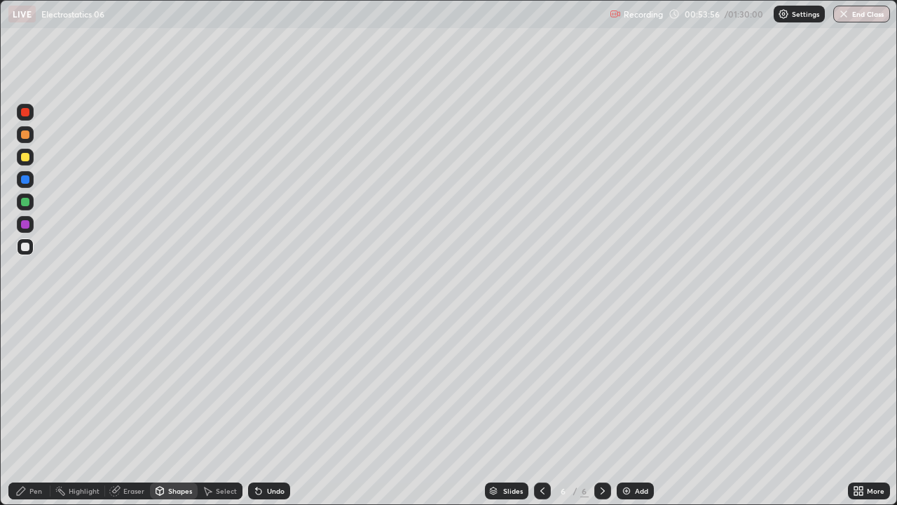
click at [36, 385] on div "Pen" at bounding box center [35, 490] width 13 height 7
click at [28, 252] on div at bounding box center [25, 246] width 17 height 17
click at [24, 163] on div at bounding box center [25, 157] width 17 height 17
click at [257, 385] on icon at bounding box center [259, 491] width 6 height 6
click at [180, 385] on div "Shapes" at bounding box center [180, 490] width 24 height 7
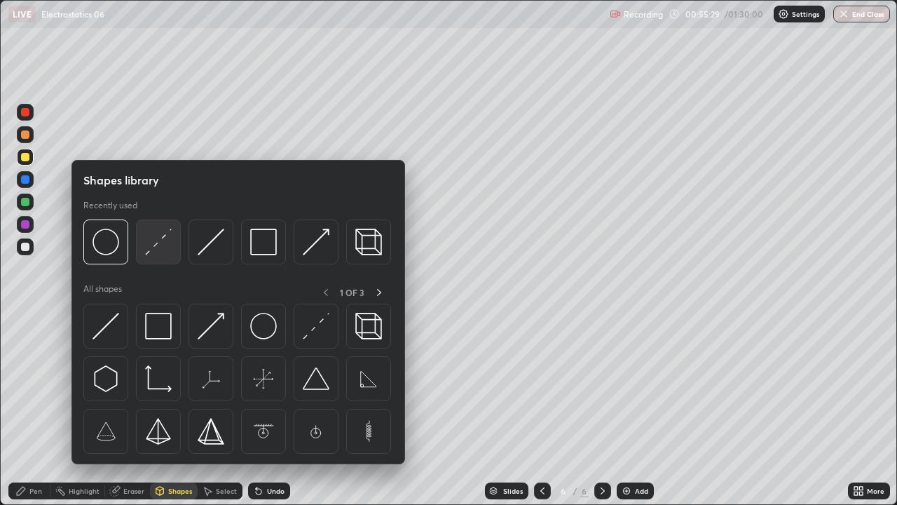
click at [161, 247] on img at bounding box center [158, 241] width 27 height 27
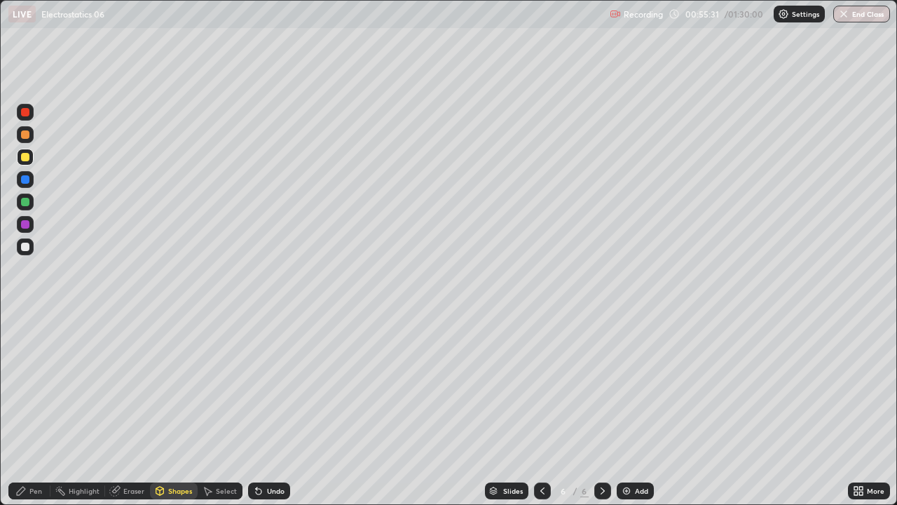
click at [37, 385] on div "Pen" at bounding box center [35, 490] width 13 height 7
click at [22, 250] on div at bounding box center [25, 246] width 17 height 17
click at [28, 156] on div at bounding box center [25, 157] width 8 height 8
click at [25, 247] on div at bounding box center [25, 246] width 8 height 8
click at [256, 385] on icon at bounding box center [256, 487] width 1 height 1
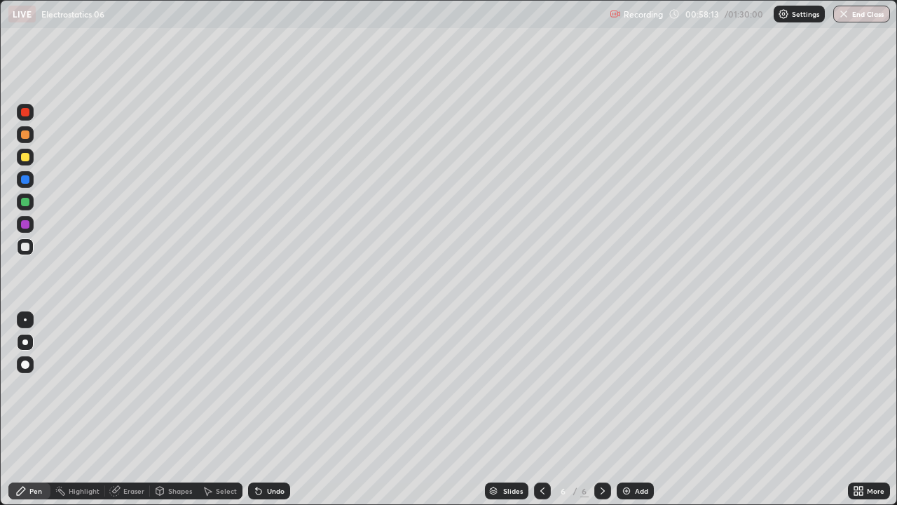
click at [257, 385] on icon at bounding box center [259, 491] width 6 height 6
click at [258, 385] on div "Undo" at bounding box center [269, 490] width 42 height 17
click at [258, 385] on icon at bounding box center [258, 490] width 11 height 11
click at [257, 385] on div "Undo" at bounding box center [269, 490] width 42 height 17
click at [253, 385] on div "Undo" at bounding box center [269, 490] width 42 height 17
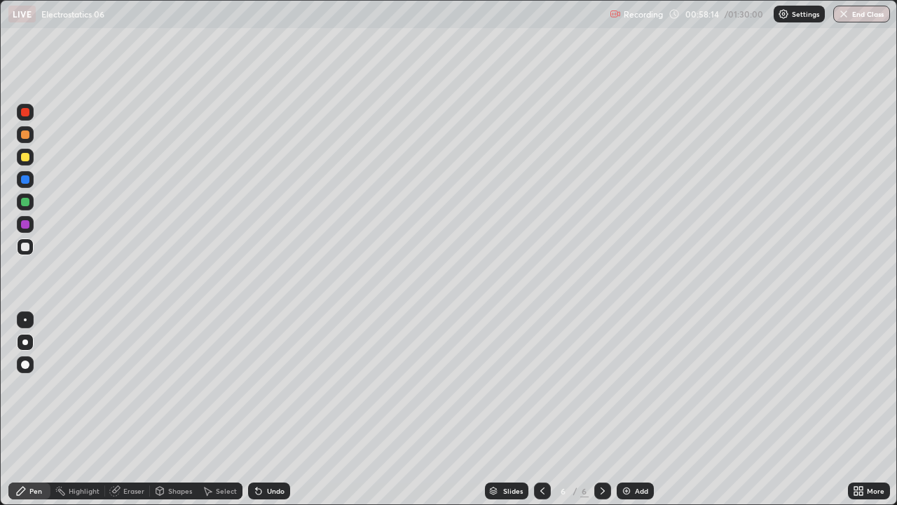
click at [257, 385] on icon at bounding box center [259, 491] width 6 height 6
click at [252, 385] on div "Undo" at bounding box center [269, 490] width 42 height 17
click at [257, 385] on icon at bounding box center [259, 491] width 6 height 6
click at [254, 385] on div "Undo" at bounding box center [269, 490] width 42 height 17
click at [257, 385] on icon at bounding box center [259, 491] width 6 height 6
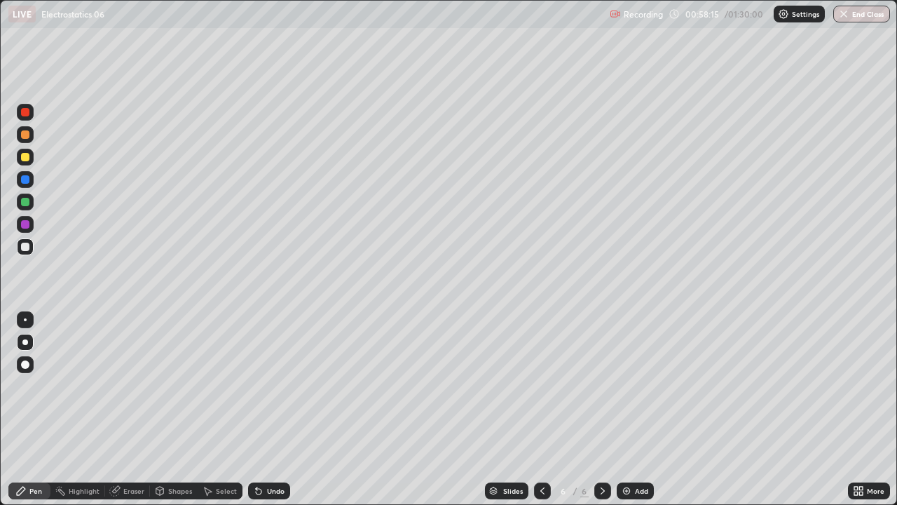
click at [257, 385] on icon at bounding box center [259, 491] width 6 height 6
click at [252, 385] on div "Undo" at bounding box center [269, 490] width 42 height 17
click at [257, 385] on icon at bounding box center [259, 491] width 6 height 6
click at [254, 385] on div "Undo" at bounding box center [269, 490] width 42 height 17
click at [255, 385] on div "Undo" at bounding box center [269, 490] width 42 height 17
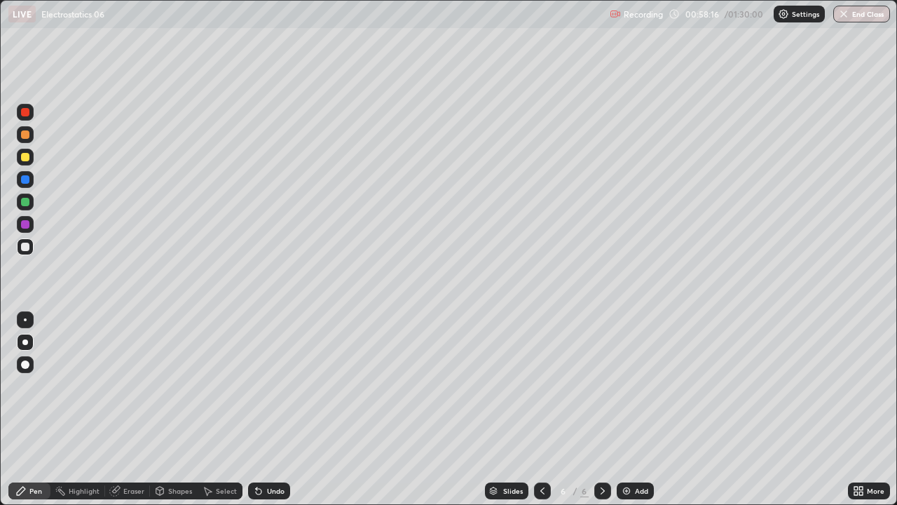
click at [256, 385] on div "Undo" at bounding box center [269, 490] width 42 height 17
click at [257, 385] on icon at bounding box center [259, 491] width 6 height 6
click at [29, 137] on div at bounding box center [25, 134] width 8 height 8
click at [25, 181] on div at bounding box center [25, 179] width 8 height 8
click at [26, 245] on div at bounding box center [25, 246] width 8 height 8
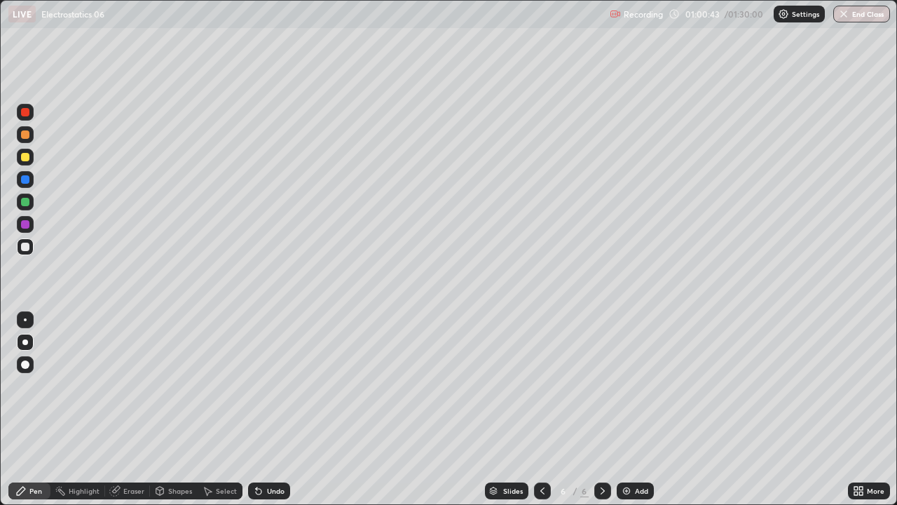
click at [27, 159] on div at bounding box center [25, 157] width 8 height 8
click at [22, 158] on div at bounding box center [25, 157] width 8 height 8
click at [25, 247] on div at bounding box center [25, 246] width 8 height 8
click at [603, 385] on div at bounding box center [602, 490] width 17 height 17
click at [633, 385] on div "Add" at bounding box center [635, 490] width 37 height 17
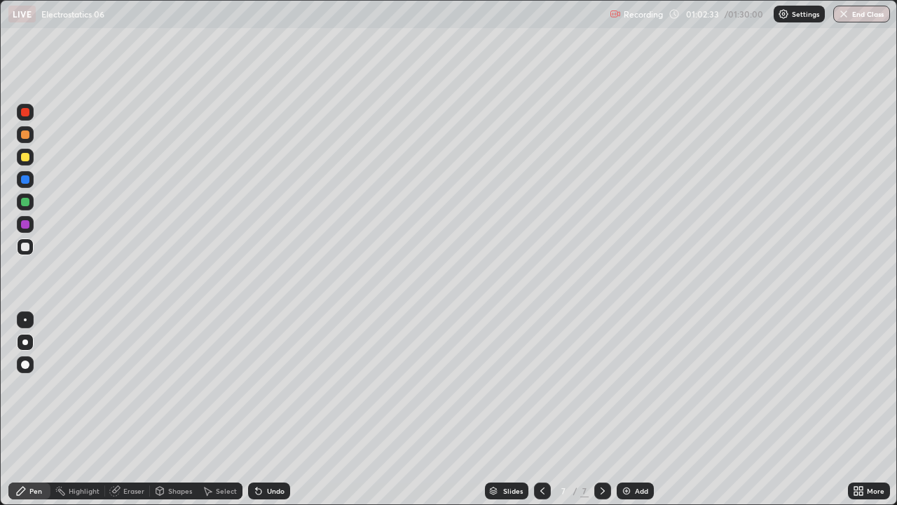
click at [27, 249] on div at bounding box center [25, 246] width 8 height 8
click at [184, 385] on div "Shapes" at bounding box center [180, 490] width 24 height 7
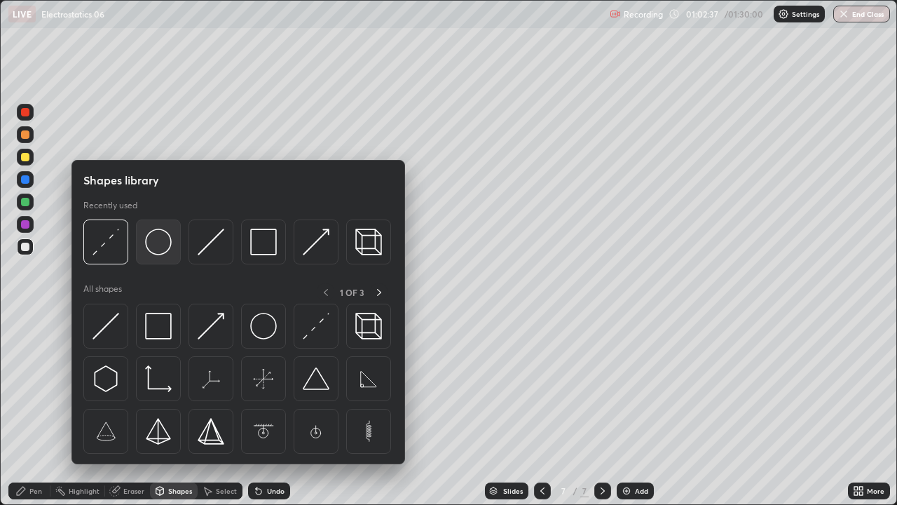
click at [158, 252] on img at bounding box center [158, 241] width 27 height 27
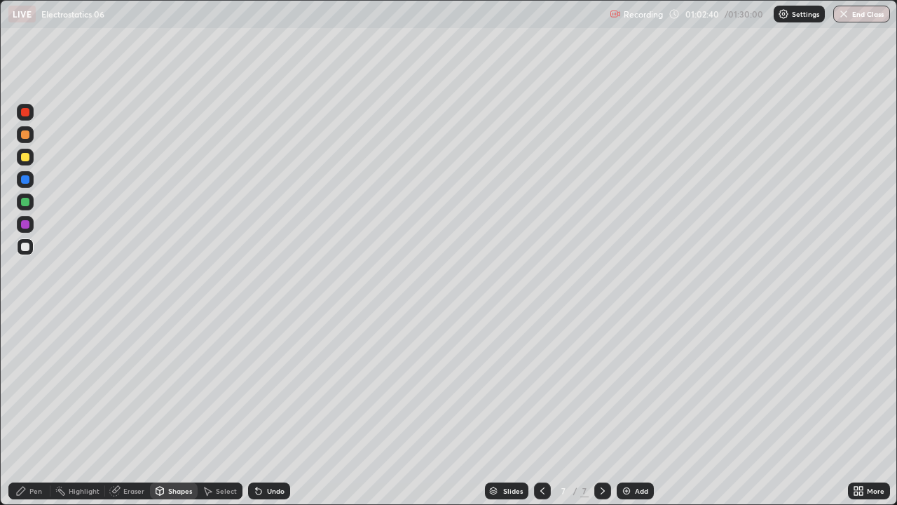
click at [184, 385] on div "Shapes" at bounding box center [180, 490] width 24 height 7
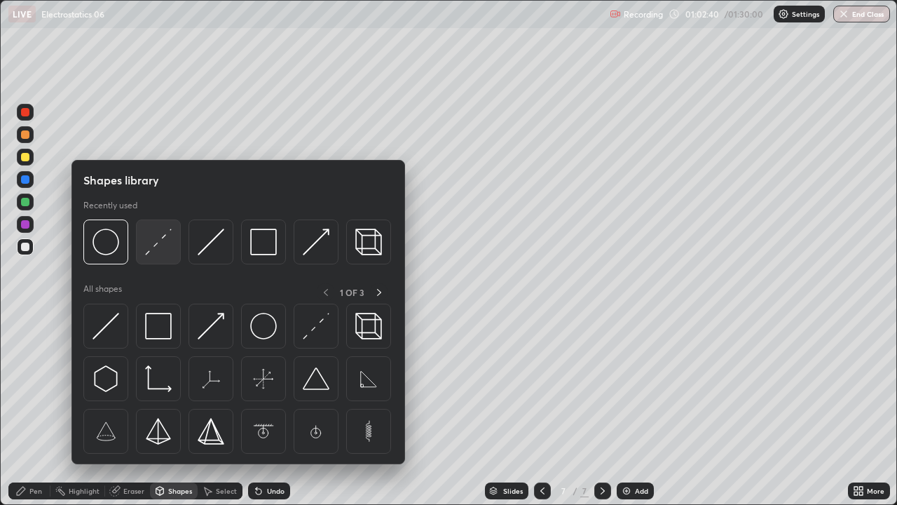
click at [160, 240] on img at bounding box center [158, 241] width 27 height 27
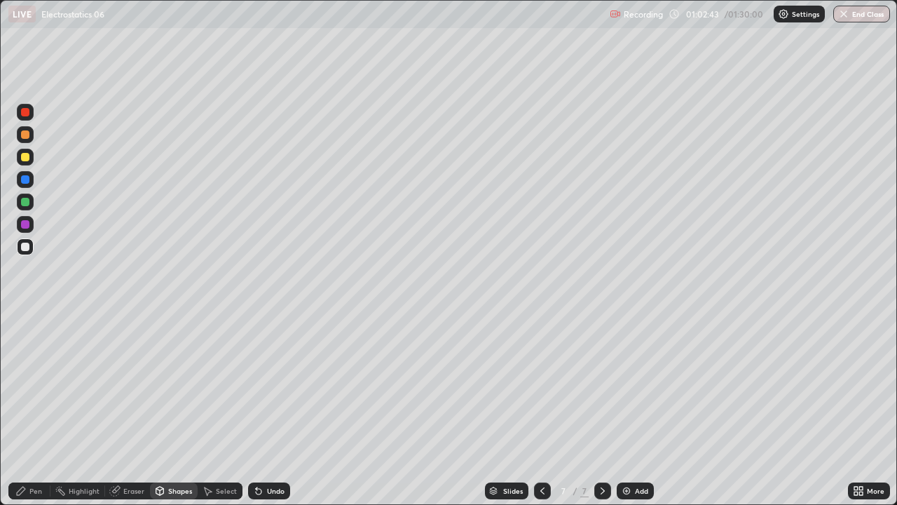
click at [27, 250] on div at bounding box center [25, 246] width 8 height 8
click at [27, 159] on div at bounding box center [25, 157] width 8 height 8
click at [36, 385] on div "Pen" at bounding box center [35, 490] width 13 height 7
click at [25, 158] on div at bounding box center [25, 157] width 8 height 8
click at [25, 247] on div at bounding box center [25, 246] width 8 height 8
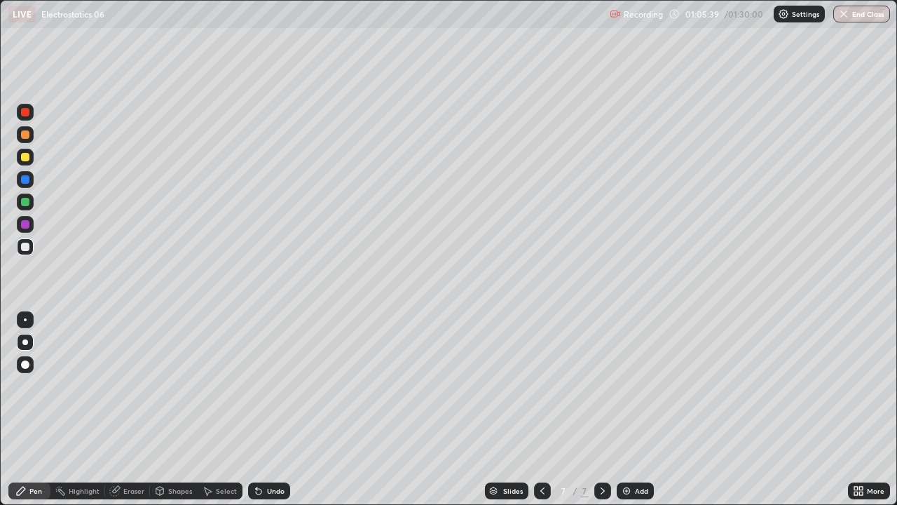
click at [28, 253] on div at bounding box center [25, 246] width 17 height 17
click at [19, 155] on div at bounding box center [25, 157] width 17 height 17
click at [179, 385] on div "Shapes" at bounding box center [180, 490] width 24 height 7
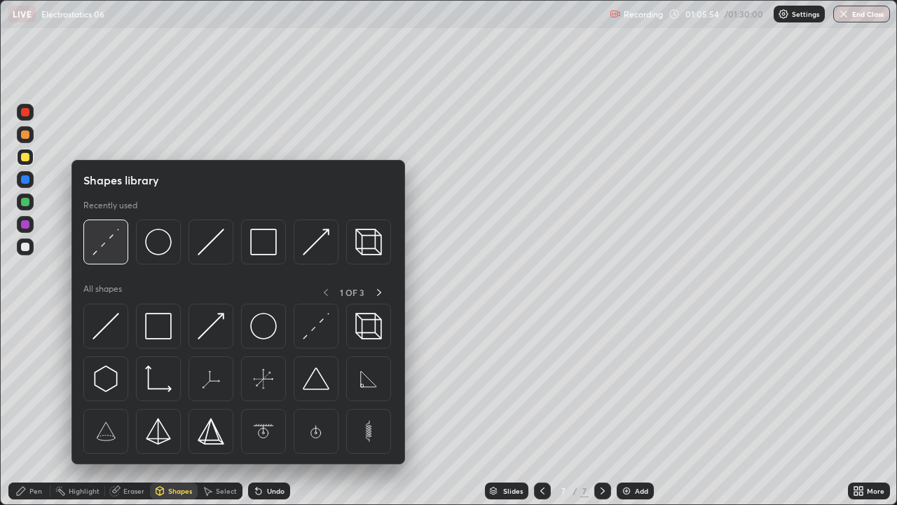
click at [105, 242] on img at bounding box center [106, 241] width 27 height 27
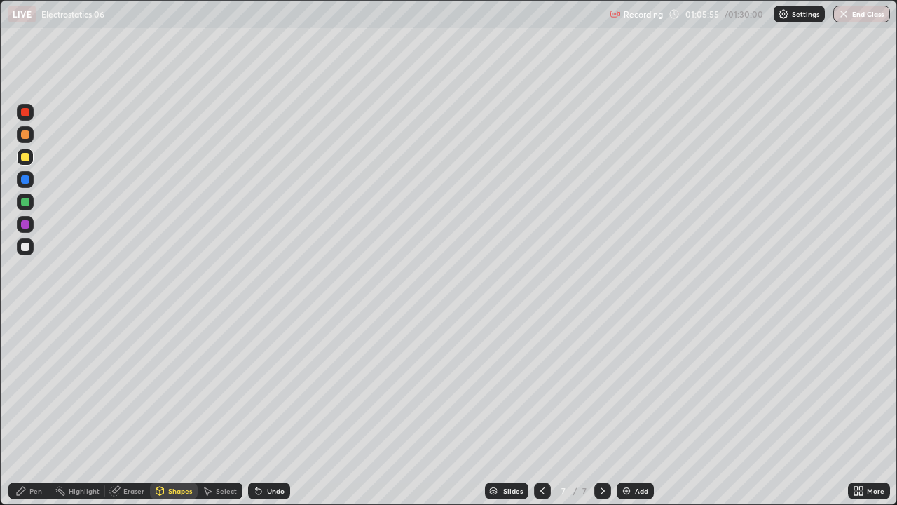
click at [24, 224] on div at bounding box center [25, 224] width 8 height 8
click at [39, 385] on div "Pen" at bounding box center [35, 490] width 13 height 7
click at [25, 245] on div at bounding box center [25, 246] width 8 height 8
click at [25, 246] on div at bounding box center [25, 246] width 8 height 8
click at [22, 246] on div at bounding box center [25, 246] width 8 height 8
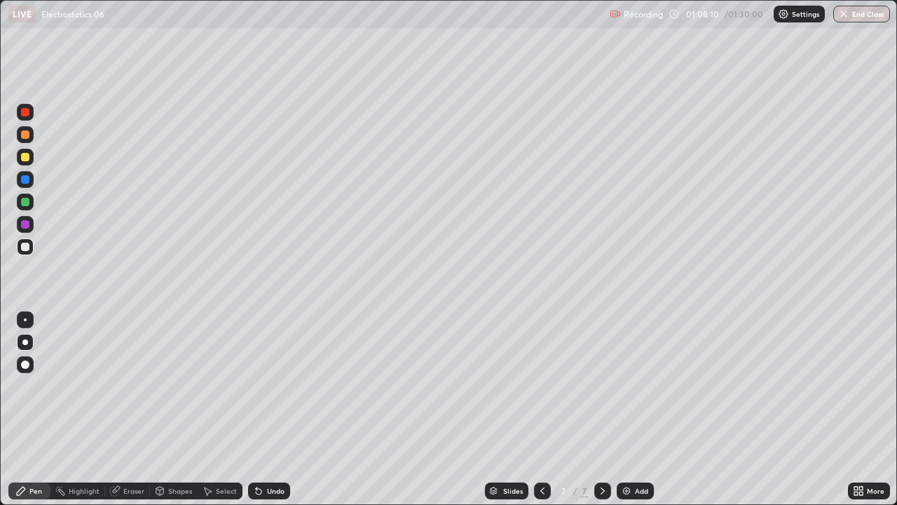
click at [24, 159] on div at bounding box center [25, 157] width 8 height 8
click at [25, 180] on div at bounding box center [25, 179] width 8 height 8
click at [19, 246] on div at bounding box center [25, 246] width 17 height 17
click at [181, 385] on div "Shapes" at bounding box center [174, 490] width 48 height 17
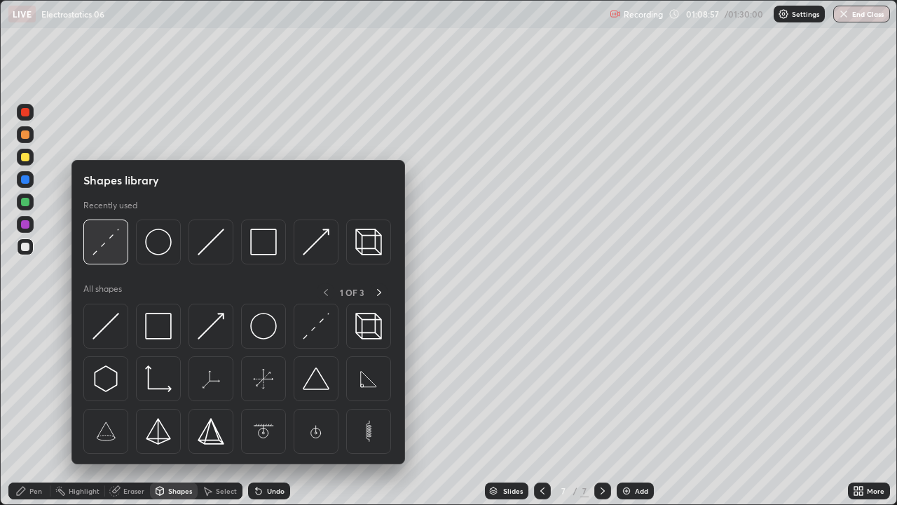
click at [109, 236] on img at bounding box center [106, 241] width 27 height 27
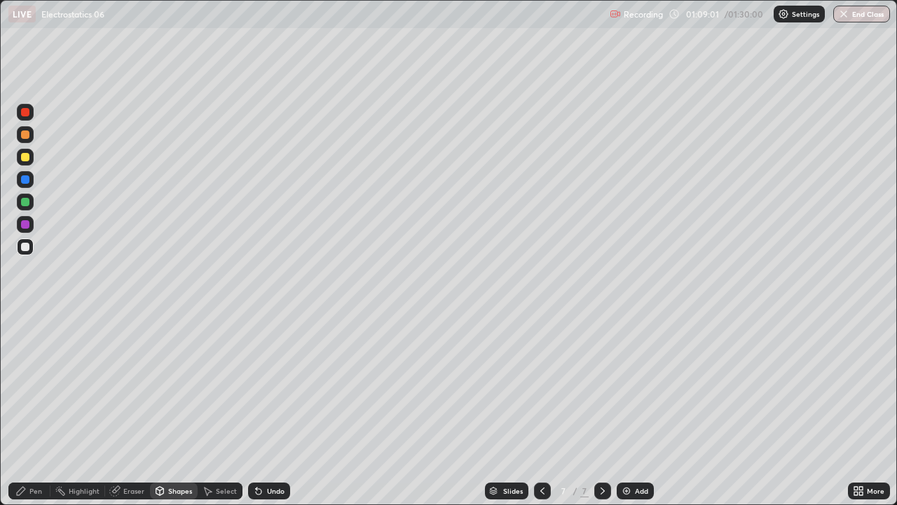
click at [30, 385] on div "Pen" at bounding box center [29, 490] width 42 height 17
click at [261, 385] on icon at bounding box center [258, 490] width 11 height 11
click at [26, 157] on div at bounding box center [25, 157] width 8 height 8
click at [544, 385] on div at bounding box center [542, 490] width 17 height 17
click at [601, 385] on icon at bounding box center [602, 490] width 11 height 11
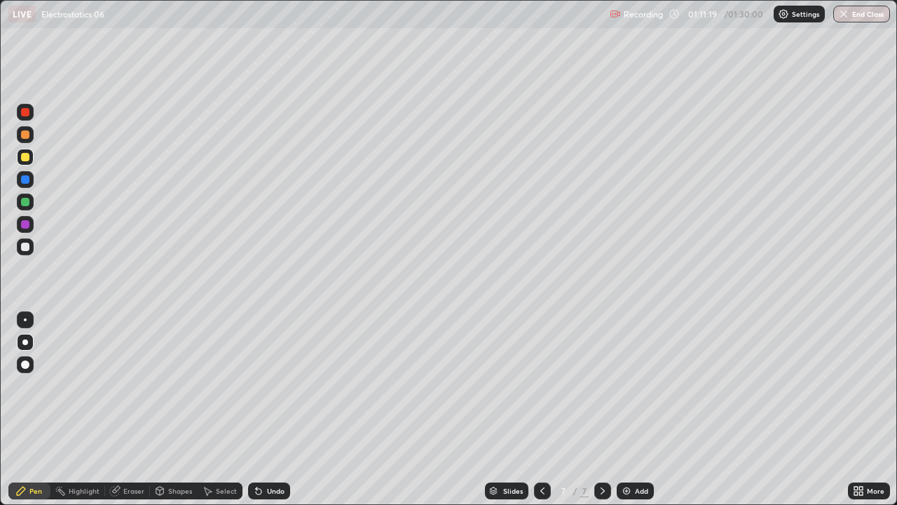
click at [603, 385] on div at bounding box center [602, 491] width 17 height 28
click at [638, 385] on div "Add" at bounding box center [641, 490] width 13 height 7
click at [535, 385] on div at bounding box center [542, 490] width 17 height 17
click at [601, 385] on icon at bounding box center [602, 490] width 11 height 11
click at [24, 249] on div at bounding box center [25, 246] width 8 height 8
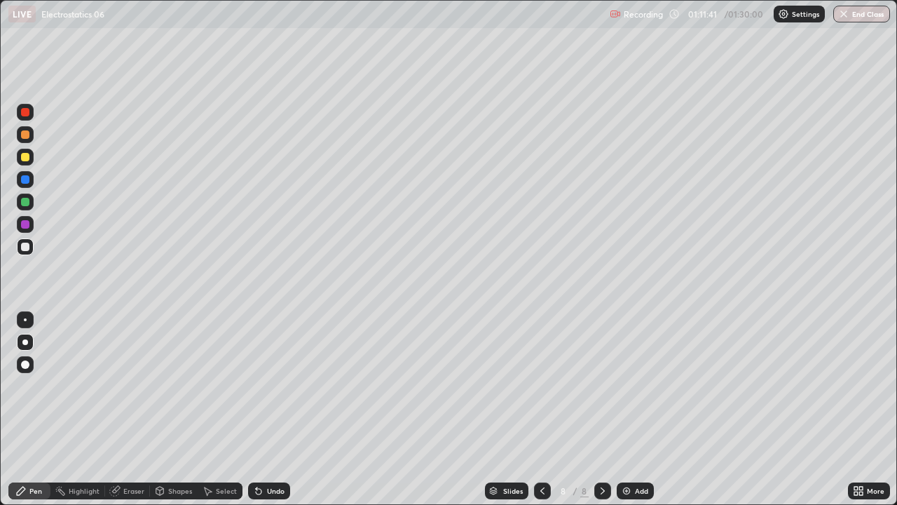
click at [193, 385] on div "Shapes" at bounding box center [174, 490] width 48 height 17
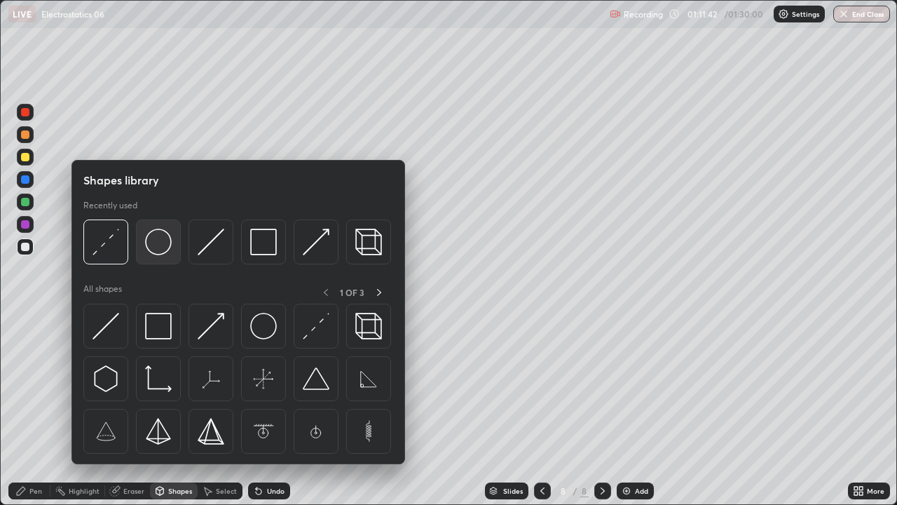
click at [158, 249] on img at bounding box center [158, 241] width 27 height 27
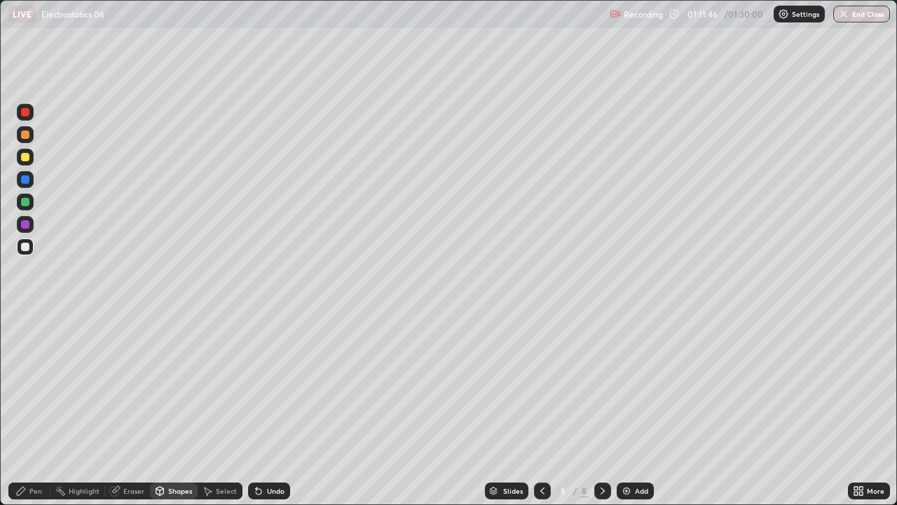
click at [172, 385] on div "Shapes" at bounding box center [180, 490] width 24 height 7
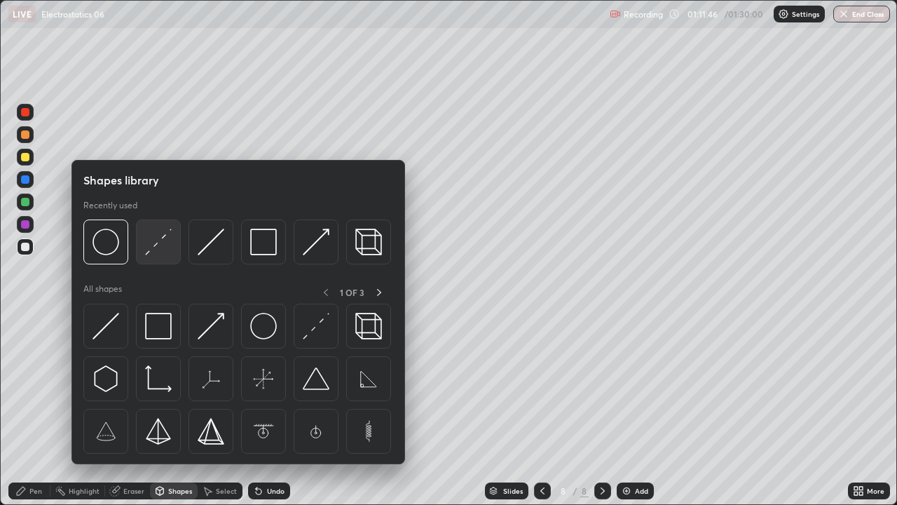
click at [161, 245] on img at bounding box center [158, 241] width 27 height 27
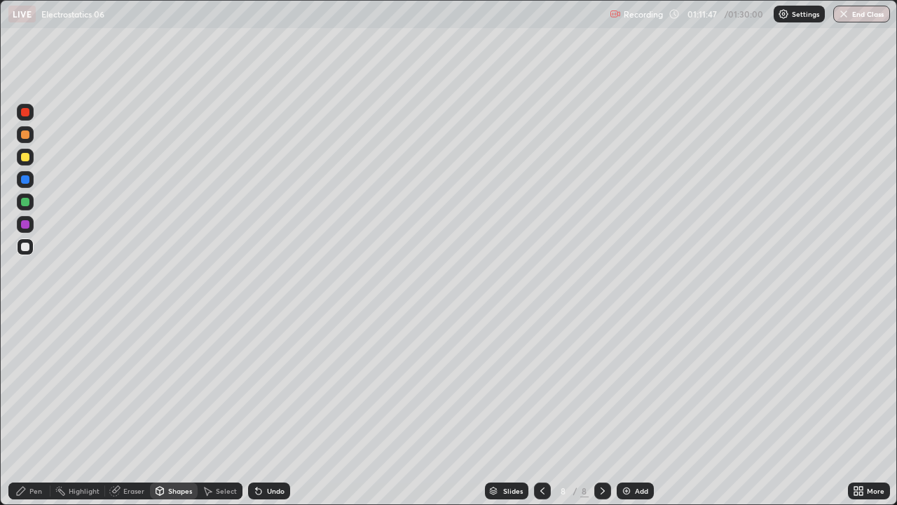
click at [26, 245] on div at bounding box center [25, 246] width 8 height 8
click at [37, 385] on div "Pen" at bounding box center [35, 490] width 13 height 7
click at [27, 244] on div at bounding box center [25, 246] width 8 height 8
click at [27, 156] on div at bounding box center [25, 157] width 8 height 8
click at [256, 385] on icon at bounding box center [256, 487] width 1 height 1
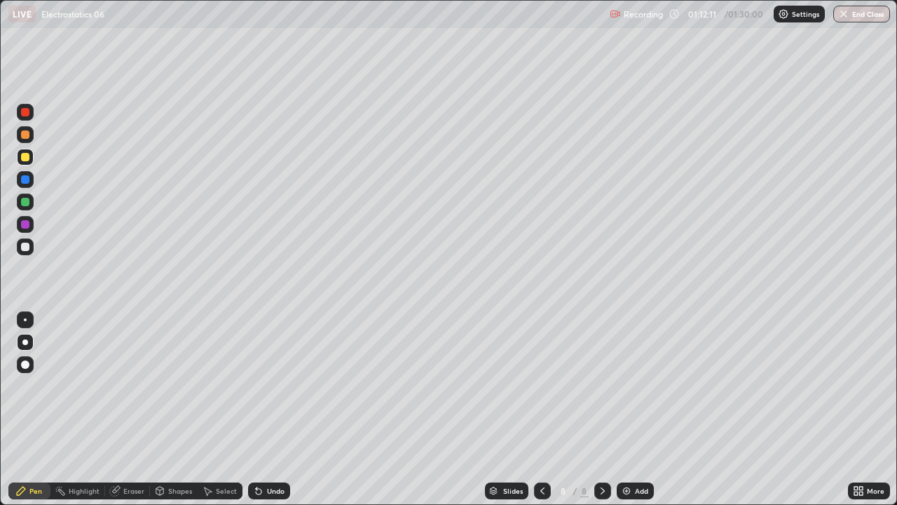
click at [256, 385] on icon at bounding box center [256, 487] width 1 height 1
click at [28, 246] on div at bounding box center [25, 246] width 8 height 8
click at [257, 385] on icon at bounding box center [259, 491] width 6 height 6
click at [256, 385] on icon at bounding box center [259, 491] width 6 height 6
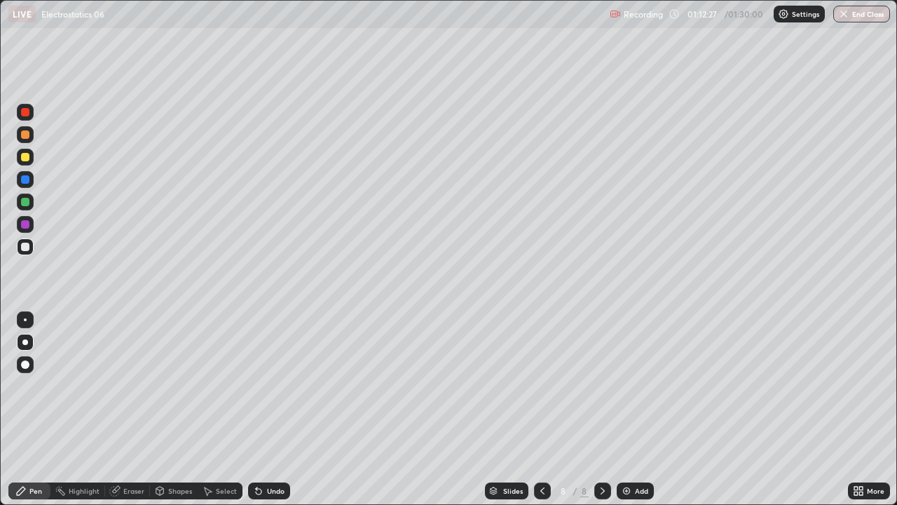
click at [257, 385] on icon at bounding box center [259, 491] width 6 height 6
click at [179, 385] on div "Shapes" at bounding box center [174, 490] width 48 height 17
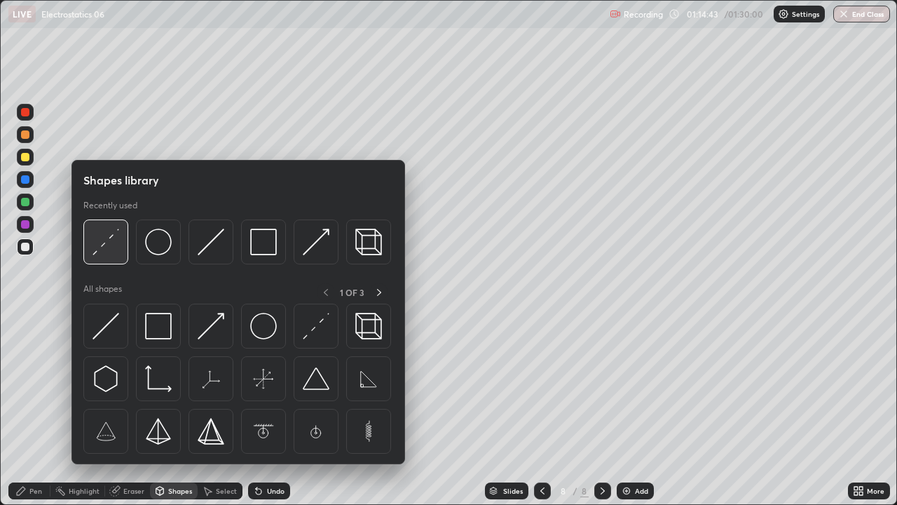
click at [106, 245] on img at bounding box center [106, 241] width 27 height 27
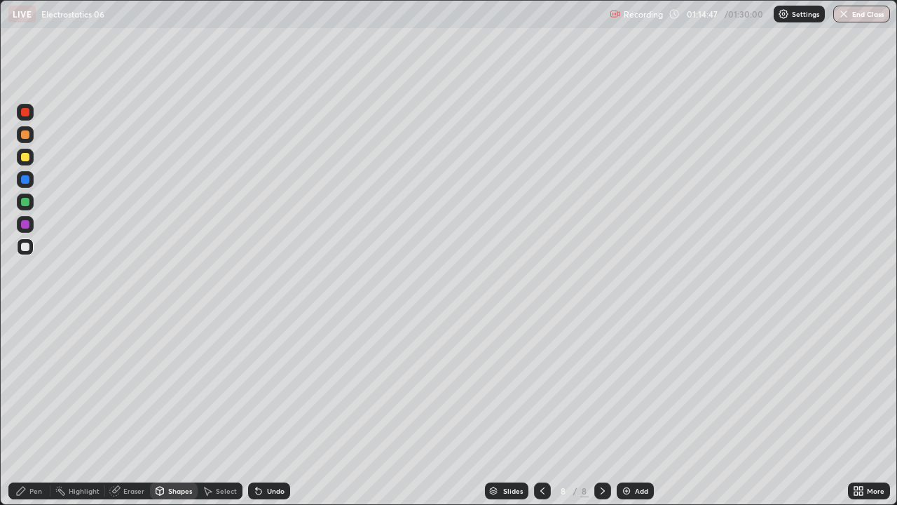
click at [186, 385] on div "Shapes" at bounding box center [174, 490] width 48 height 17
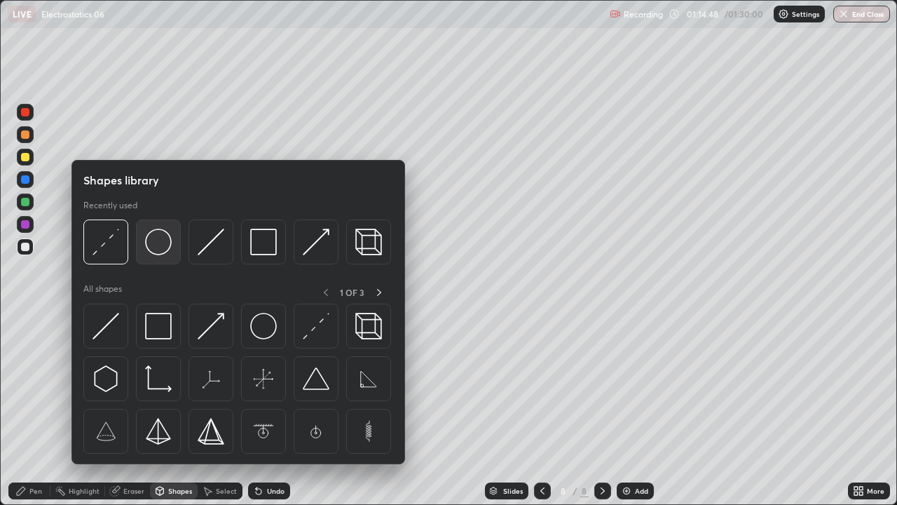
click at [159, 247] on img at bounding box center [158, 241] width 27 height 27
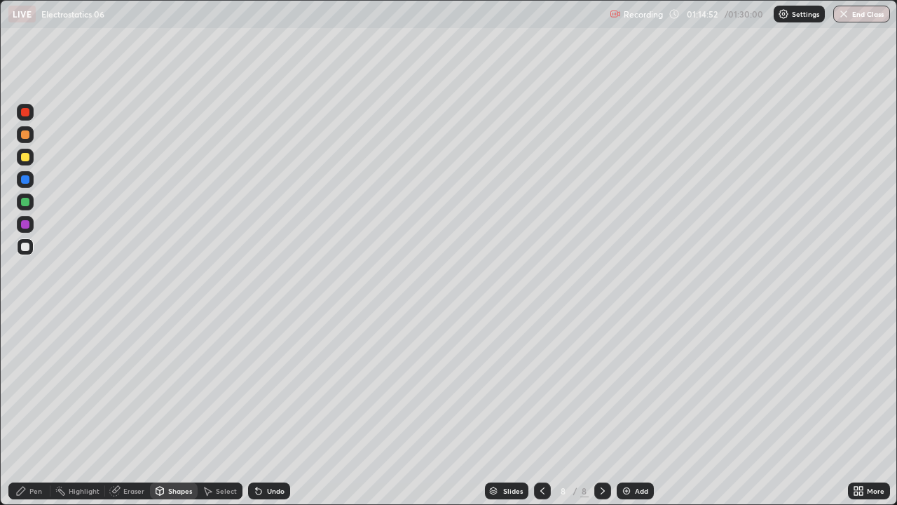
click at [224, 385] on div "Select" at bounding box center [226, 490] width 21 height 7
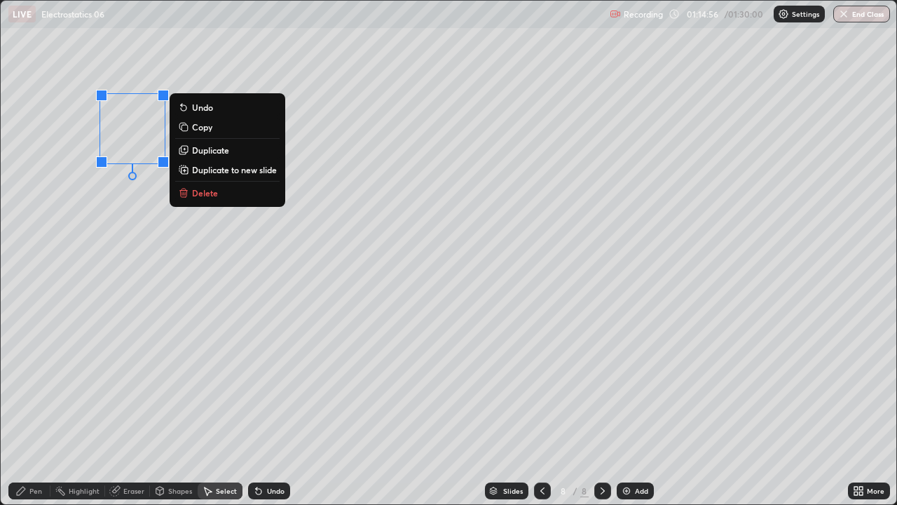
click at [181, 385] on div "Shapes" at bounding box center [180, 490] width 24 height 7
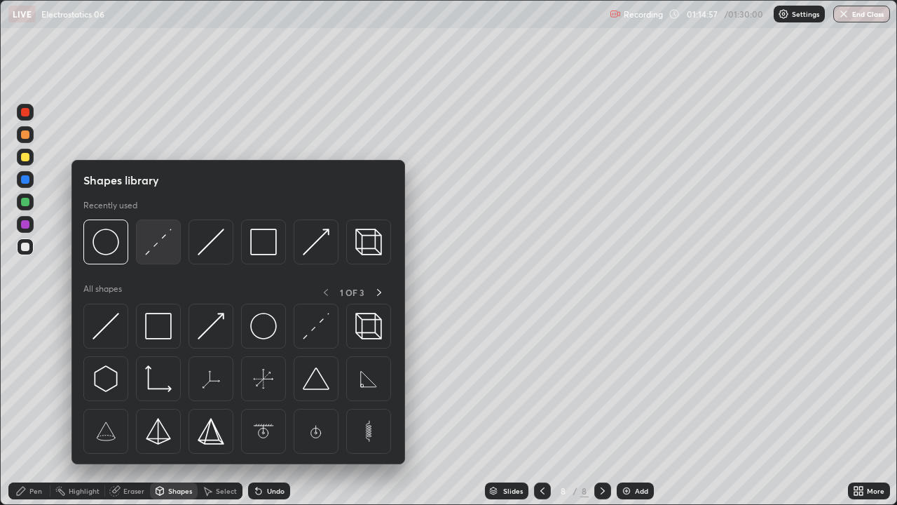
click at [159, 241] on img at bounding box center [158, 241] width 27 height 27
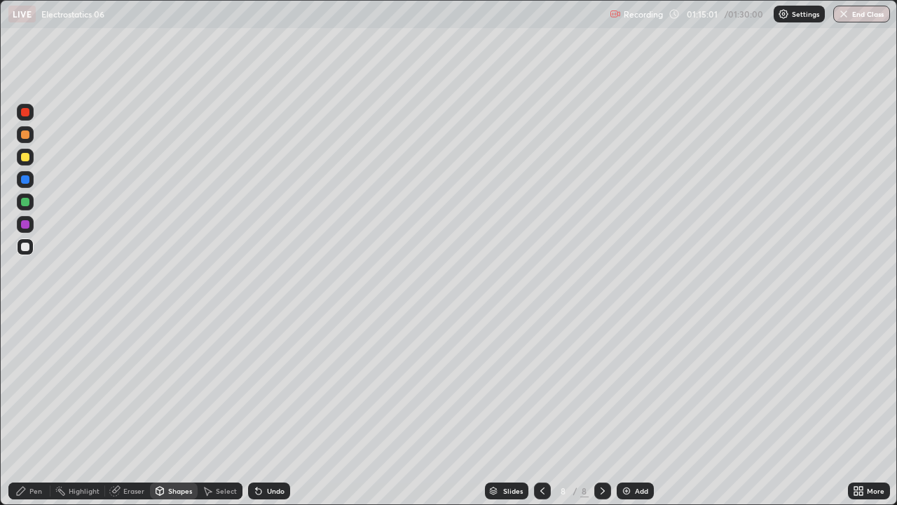
click at [25, 249] on div at bounding box center [25, 246] width 8 height 8
click at [24, 160] on div at bounding box center [25, 157] width 8 height 8
click at [269, 385] on div "Undo" at bounding box center [276, 490] width 18 height 7
click at [43, 385] on div "Pen" at bounding box center [29, 490] width 42 height 17
click at [18, 250] on div at bounding box center [25, 246] width 17 height 17
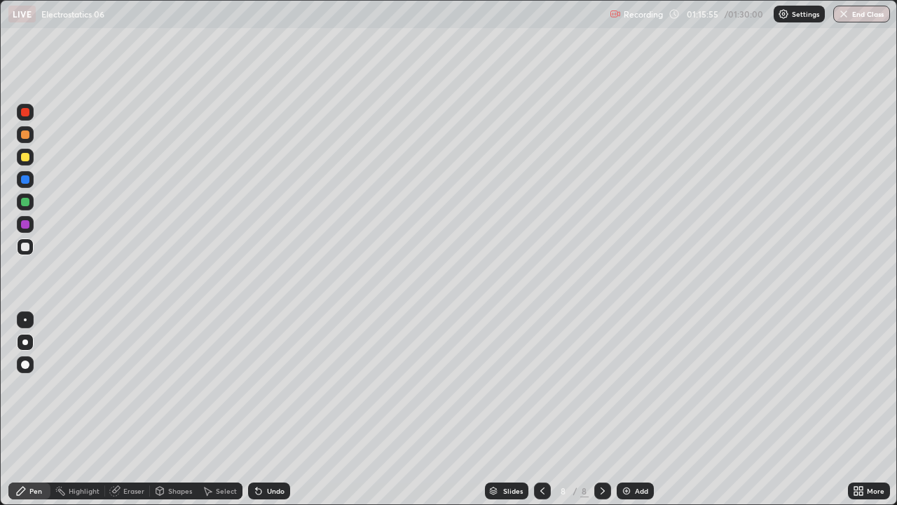
click at [25, 181] on div at bounding box center [25, 179] width 8 height 8
click at [25, 157] on div at bounding box center [25, 157] width 8 height 8
click at [29, 245] on div at bounding box center [25, 246] width 8 height 8
click at [256, 385] on icon at bounding box center [259, 491] width 6 height 6
click at [261, 385] on icon at bounding box center [258, 490] width 11 height 11
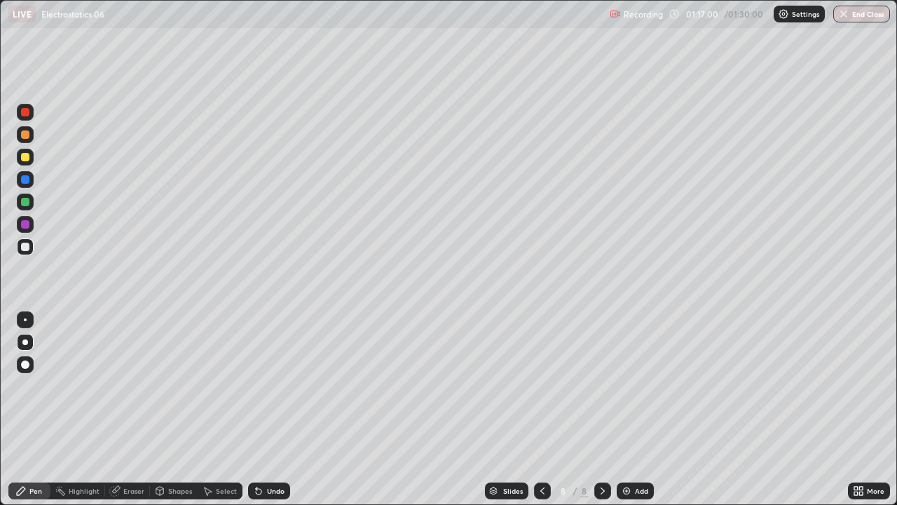
click at [261, 385] on icon at bounding box center [258, 490] width 11 height 11
click at [261, 385] on div "Undo" at bounding box center [269, 490] width 42 height 17
click at [260, 385] on div "Undo" at bounding box center [269, 490] width 42 height 17
click at [261, 385] on div "Undo" at bounding box center [269, 490] width 42 height 17
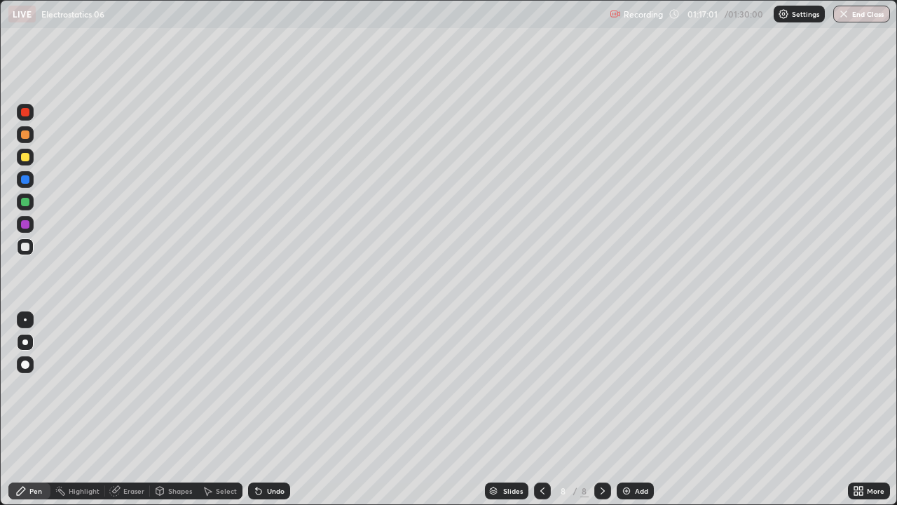
click at [261, 385] on div "Undo" at bounding box center [269, 490] width 42 height 17
click at [263, 385] on div "Undo" at bounding box center [269, 490] width 42 height 17
click at [264, 385] on div "Undo" at bounding box center [269, 490] width 42 height 17
click at [230, 385] on div "Select" at bounding box center [220, 490] width 45 height 17
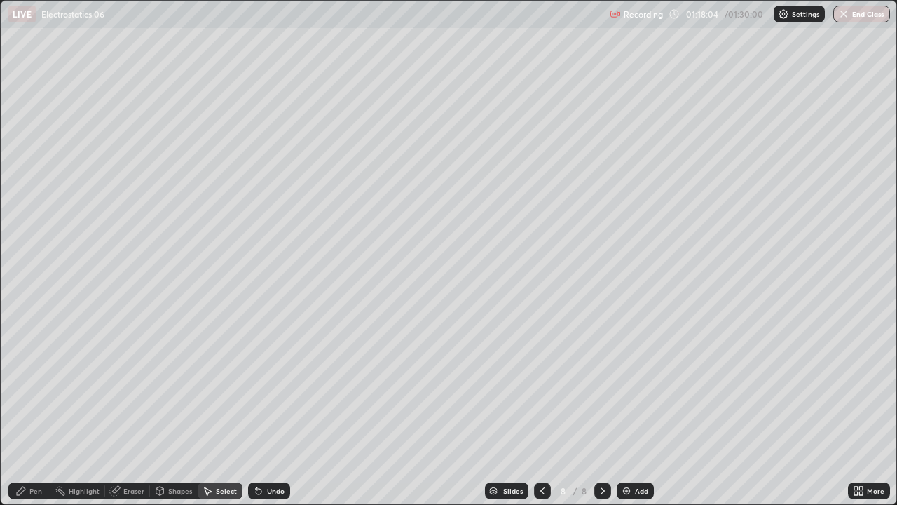
click at [171, 385] on div "Shapes" at bounding box center [180, 490] width 24 height 7
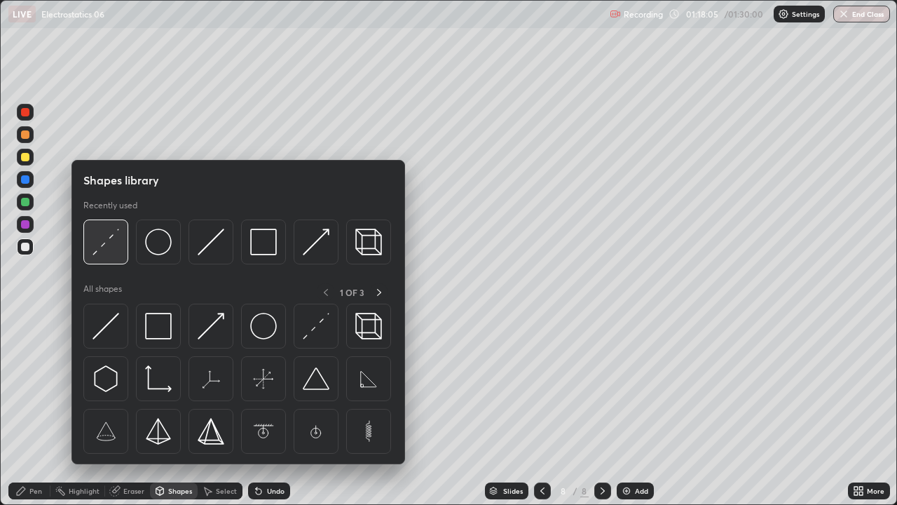
click at [99, 252] on img at bounding box center [106, 241] width 27 height 27
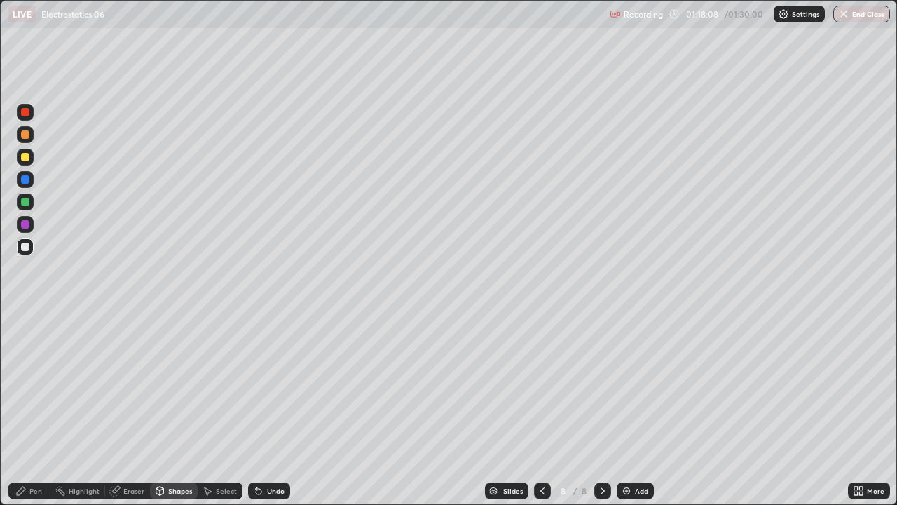
click at [184, 385] on div "Shapes" at bounding box center [180, 490] width 24 height 7
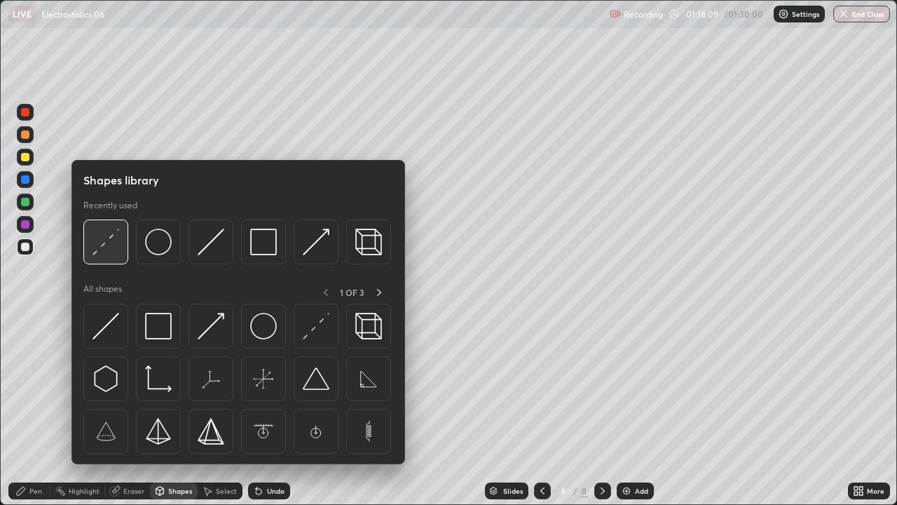
click at [109, 240] on img at bounding box center [106, 241] width 27 height 27
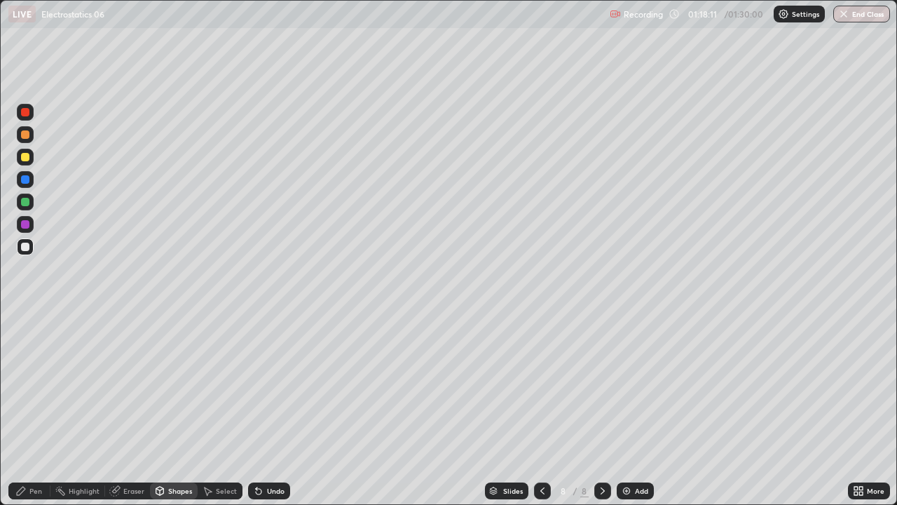
click at [37, 385] on div "Pen" at bounding box center [29, 490] width 42 height 17
click at [35, 385] on div "Pen" at bounding box center [29, 490] width 42 height 17
click at [27, 156] on div at bounding box center [25, 157] width 8 height 8
click at [25, 250] on div at bounding box center [25, 246] width 8 height 8
click at [600, 385] on icon at bounding box center [602, 490] width 11 height 11
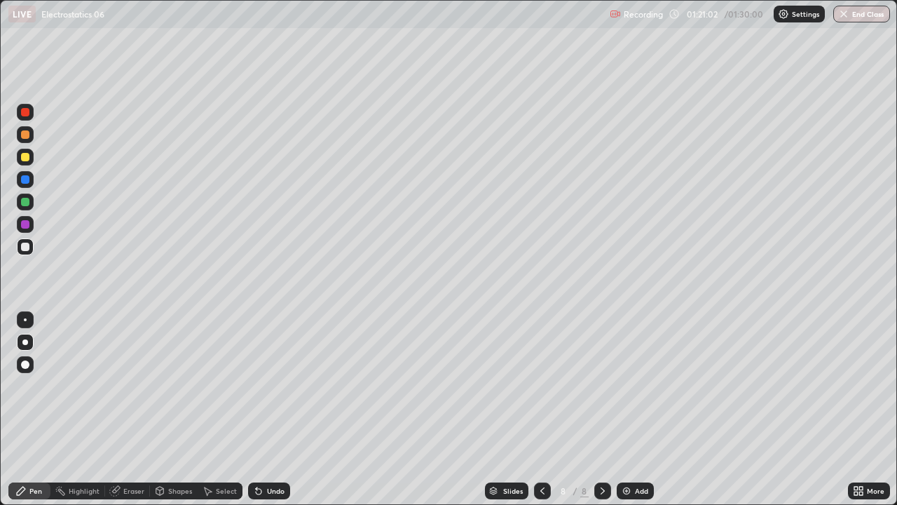
click at [636, 385] on div "Add" at bounding box center [641, 490] width 13 height 7
click at [25, 250] on div at bounding box center [25, 246] width 8 height 8
click at [175, 385] on div "Shapes" at bounding box center [180, 490] width 24 height 7
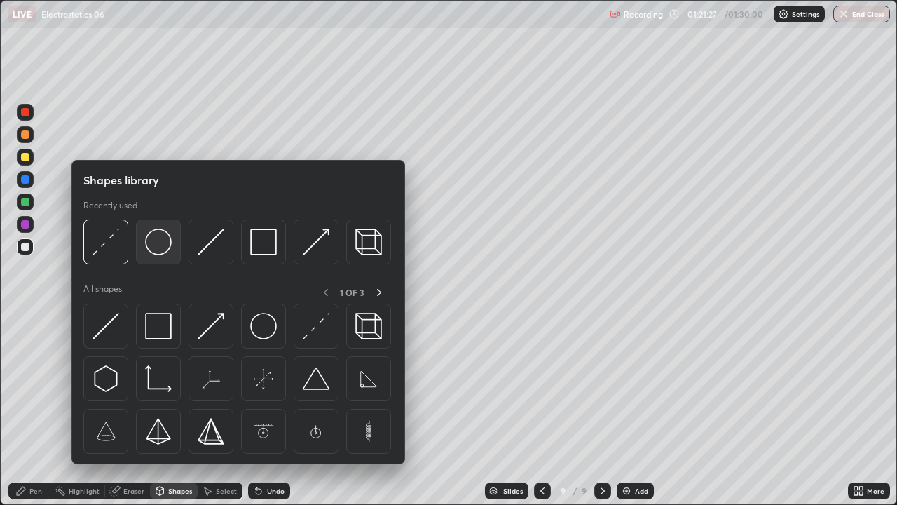
click at [162, 250] on img at bounding box center [158, 241] width 27 height 27
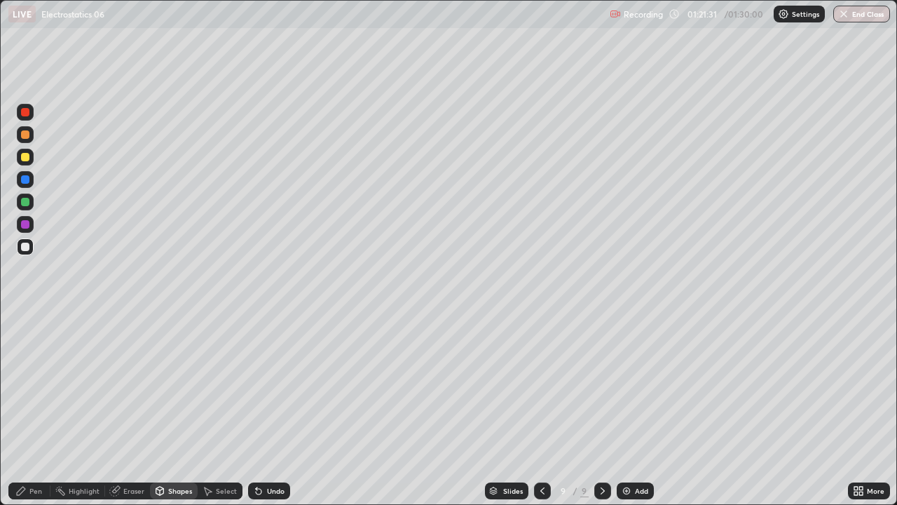
click at [177, 385] on div "Shapes" at bounding box center [180, 490] width 24 height 7
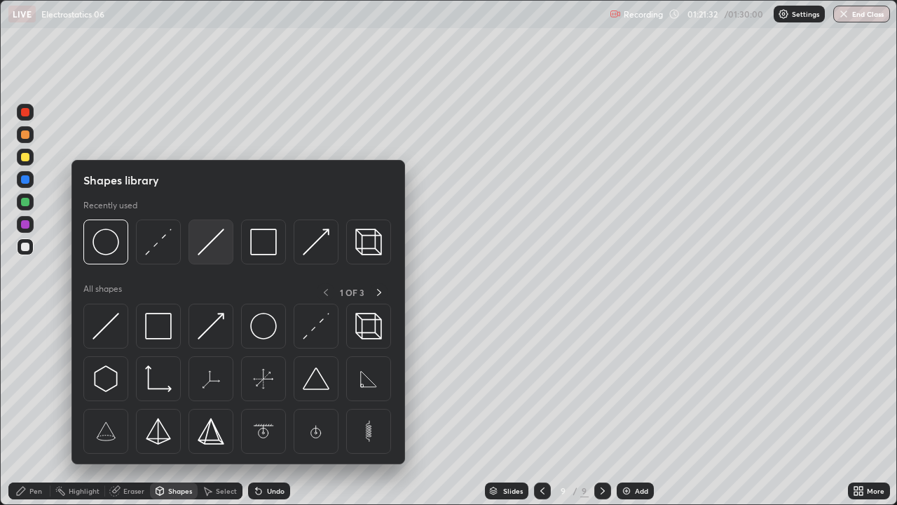
click at [203, 246] on img at bounding box center [211, 241] width 27 height 27
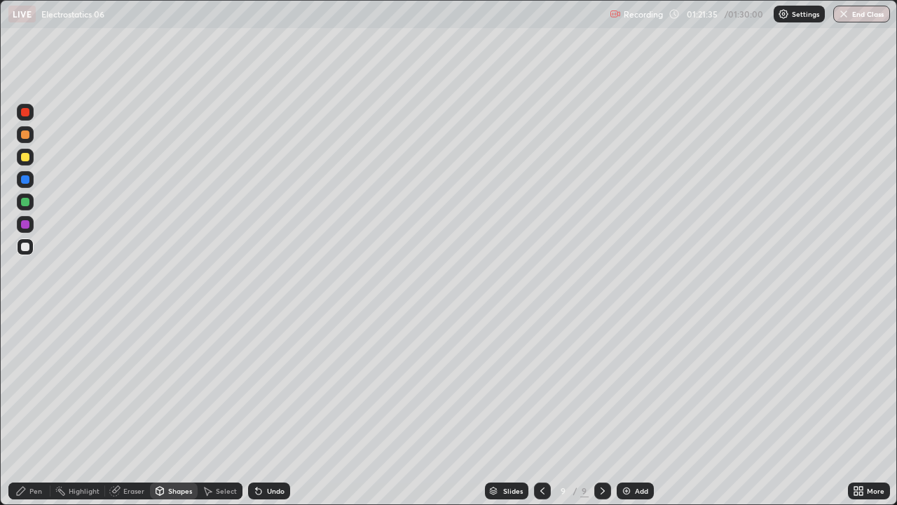
click at [41, 385] on div "Pen" at bounding box center [35, 490] width 13 height 7
click at [25, 242] on div at bounding box center [25, 246] width 8 height 8
click at [23, 160] on div at bounding box center [25, 157] width 8 height 8
click at [172, 385] on div "Shapes" at bounding box center [180, 490] width 24 height 7
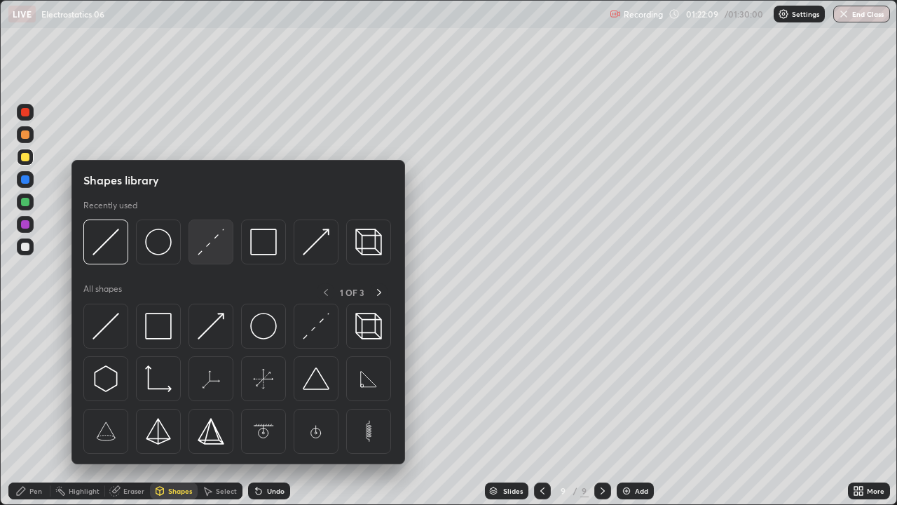
click at [206, 247] on img at bounding box center [211, 241] width 27 height 27
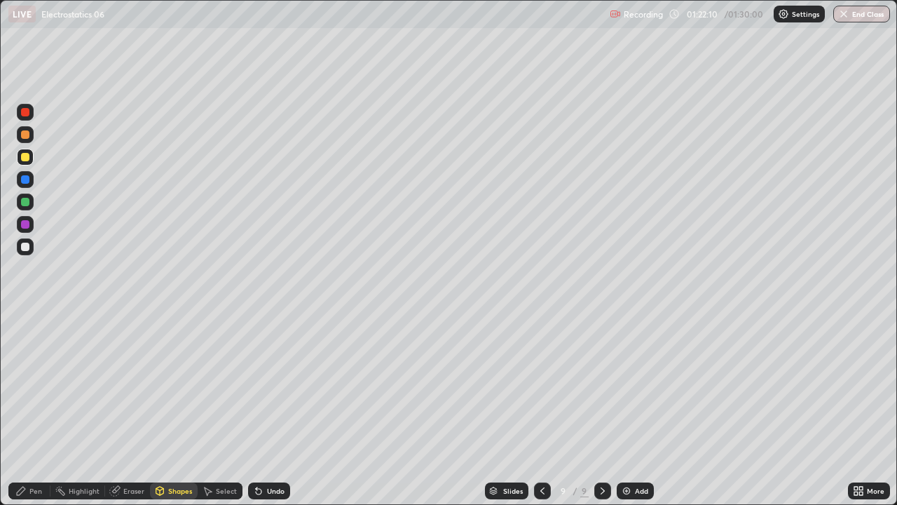
click at [24, 202] on div at bounding box center [25, 202] width 8 height 8
click at [21, 159] on div at bounding box center [25, 157] width 8 height 8
click at [36, 385] on div "Pen" at bounding box center [35, 490] width 13 height 7
click at [24, 249] on div at bounding box center [25, 246] width 8 height 8
click at [27, 226] on div at bounding box center [25, 224] width 8 height 8
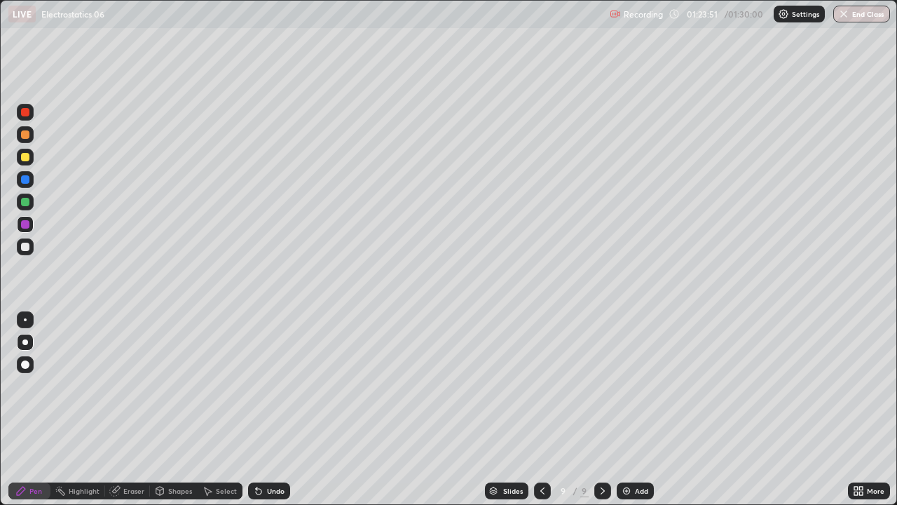
click at [26, 247] on div at bounding box center [25, 246] width 8 height 8
click at [256, 385] on icon at bounding box center [256, 487] width 1 height 1
click at [259, 385] on icon at bounding box center [258, 490] width 11 height 11
click at [167, 385] on div "Shapes" at bounding box center [174, 490] width 48 height 17
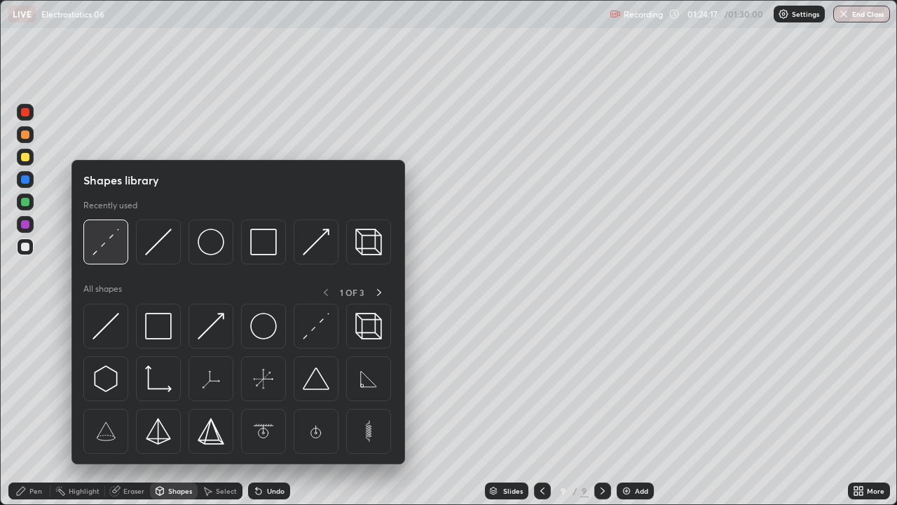
click at [97, 254] on img at bounding box center [106, 241] width 27 height 27
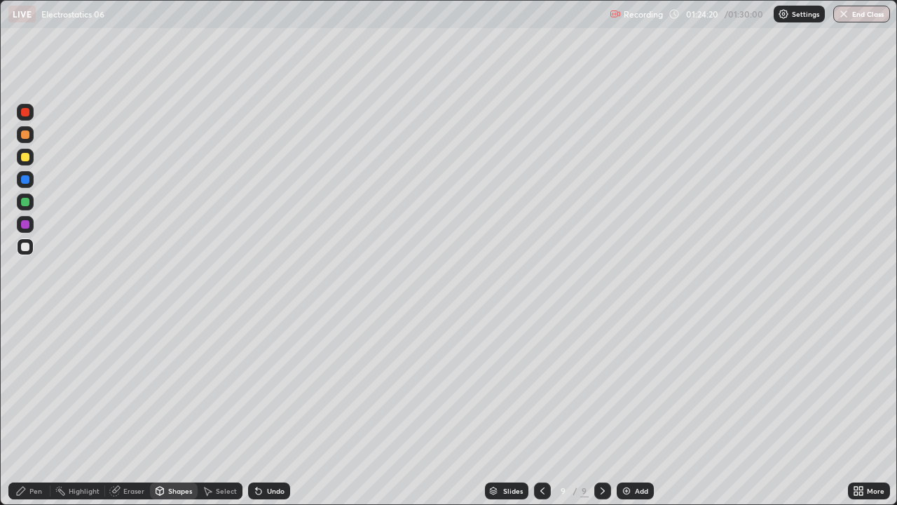
click at [37, 385] on div "Pen" at bounding box center [29, 490] width 42 height 17
click at [25, 248] on div at bounding box center [25, 246] width 8 height 8
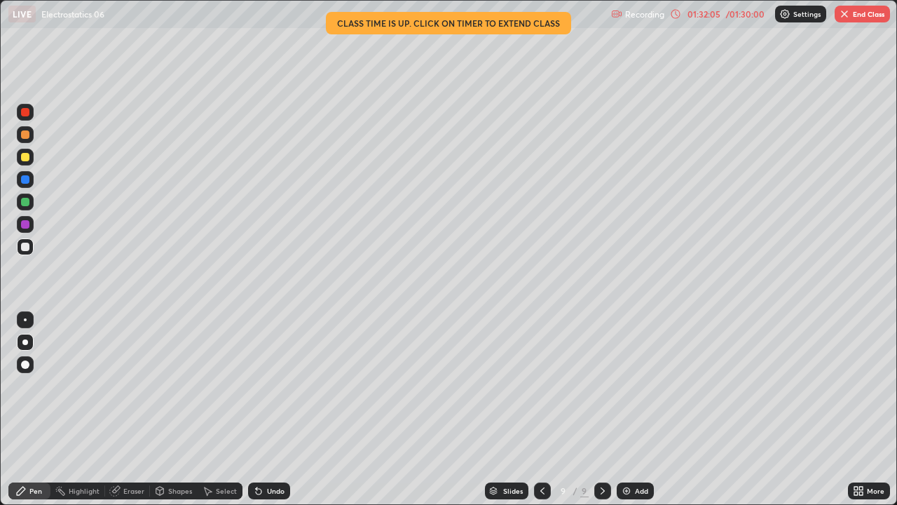
click at [851, 15] on button "End Class" at bounding box center [862, 14] width 55 height 17
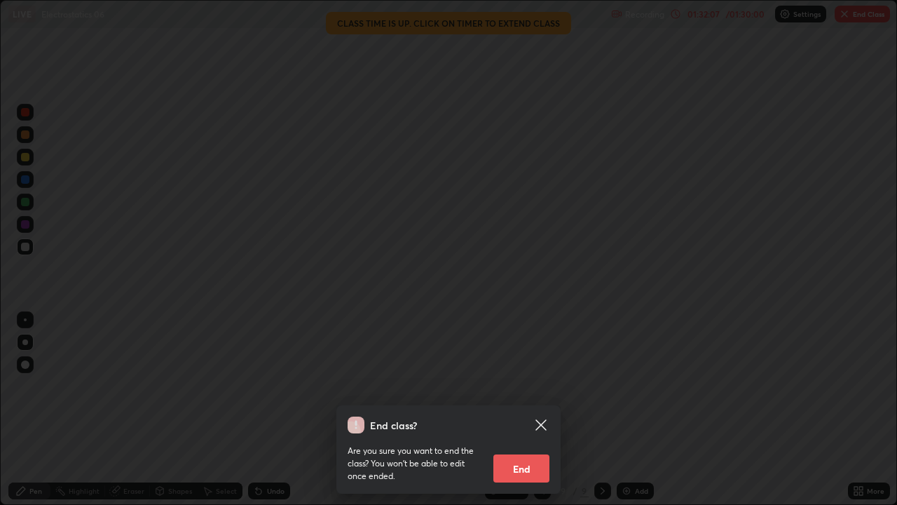
click at [526, 385] on button "End" at bounding box center [521, 468] width 56 height 28
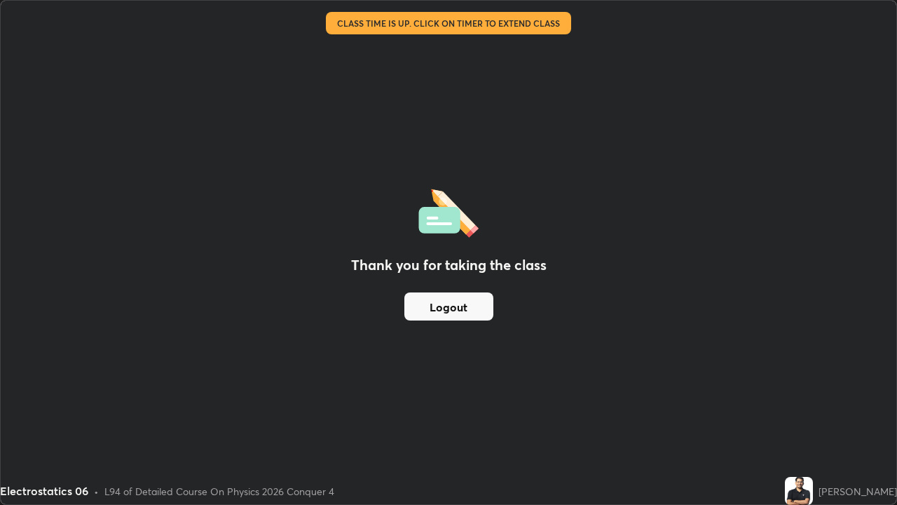
click at [462, 309] on button "Logout" at bounding box center [448, 306] width 89 height 28
